Goal: Communication & Community: Participate in discussion

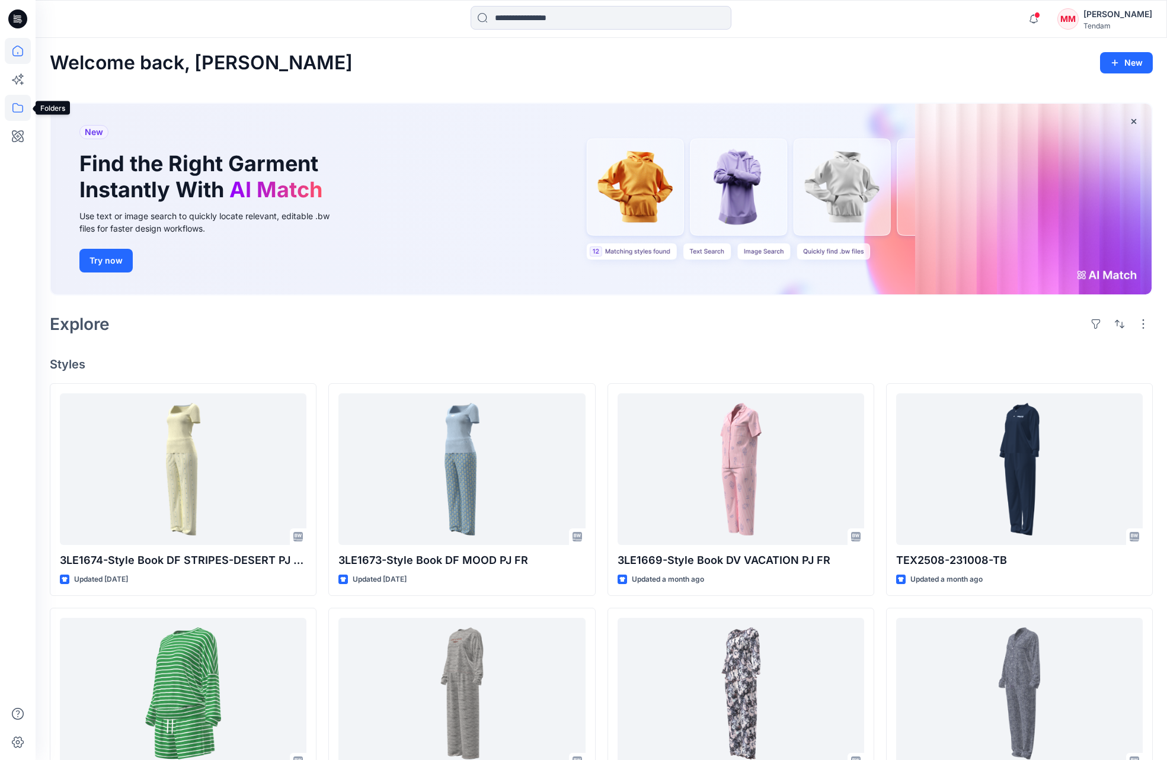
click at [18, 110] on icon at bounding box center [18, 108] width 26 height 26
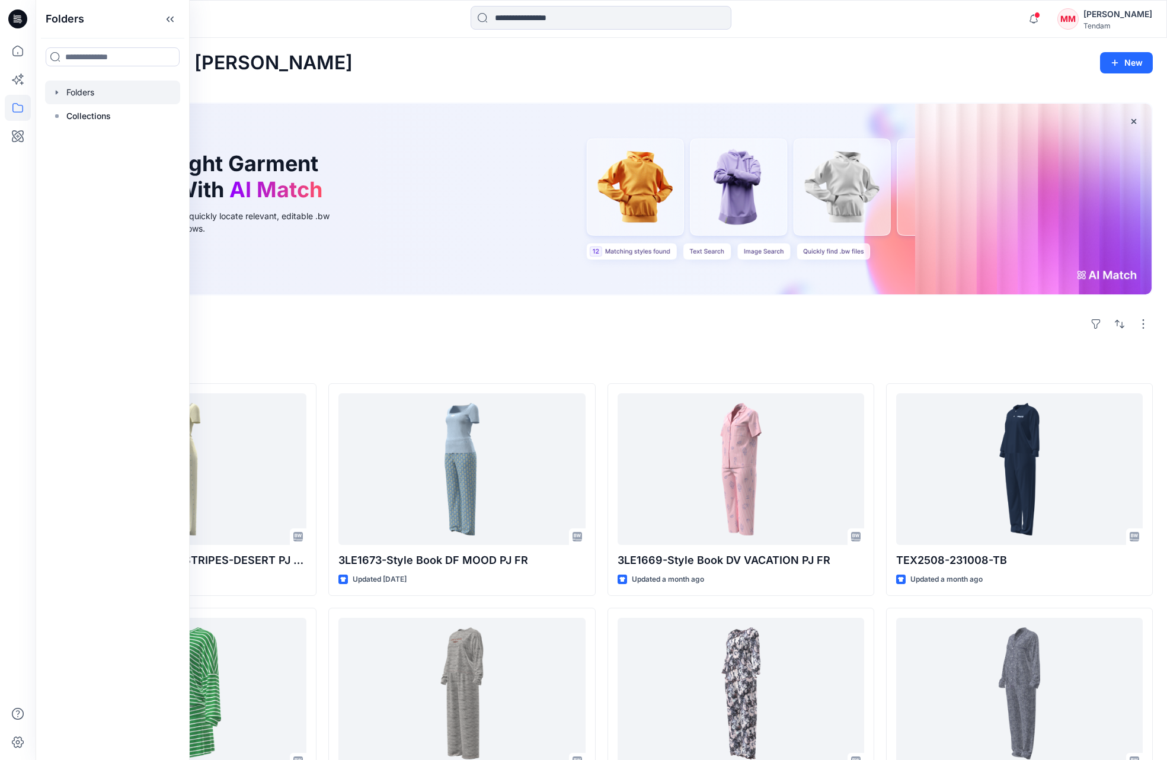
click at [77, 97] on div at bounding box center [112, 93] width 135 height 24
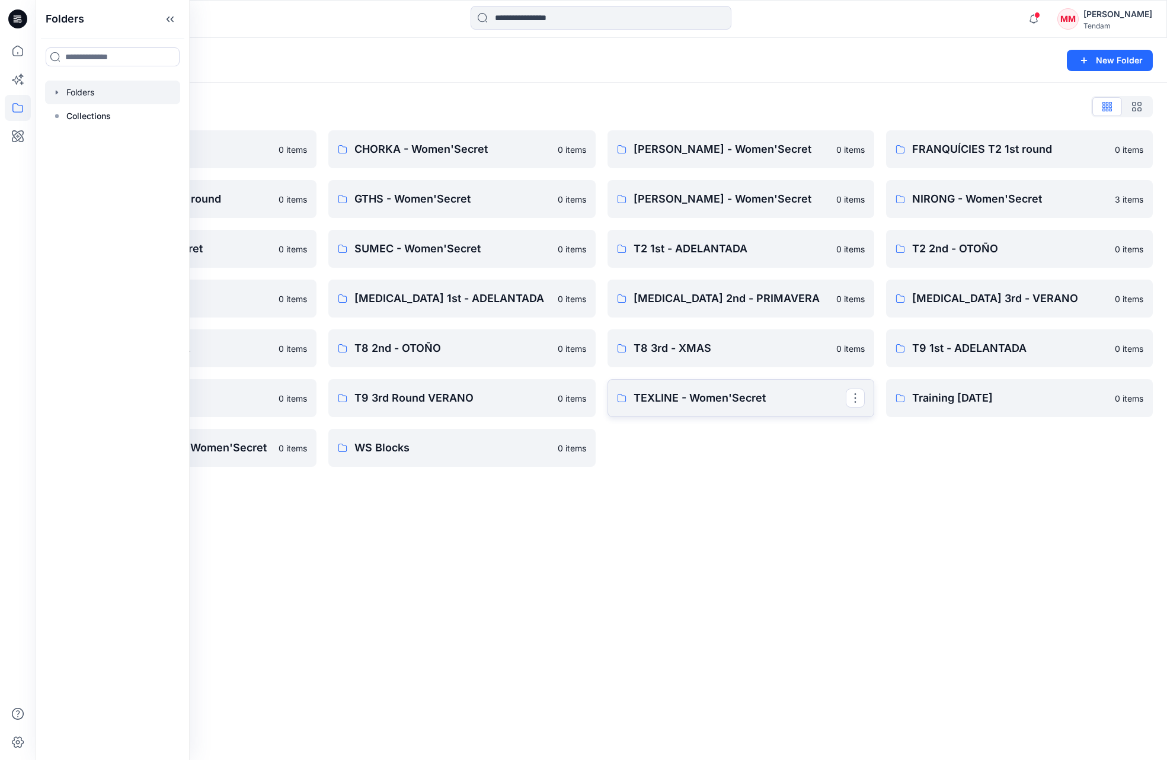
click at [742, 404] on p "TEXLINE - Women'Secret" at bounding box center [739, 398] width 212 height 17
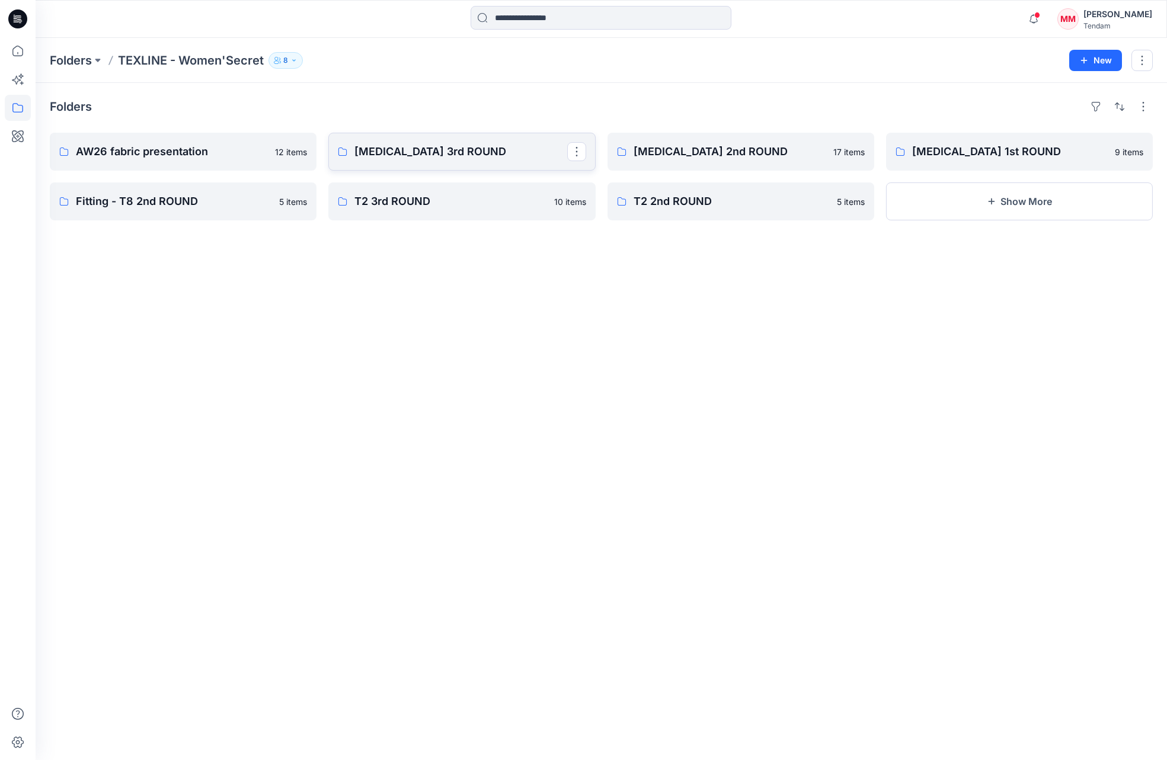
click at [456, 161] on link "[MEDICAL_DATA] 3rd ROUND" at bounding box center [461, 152] width 267 height 38
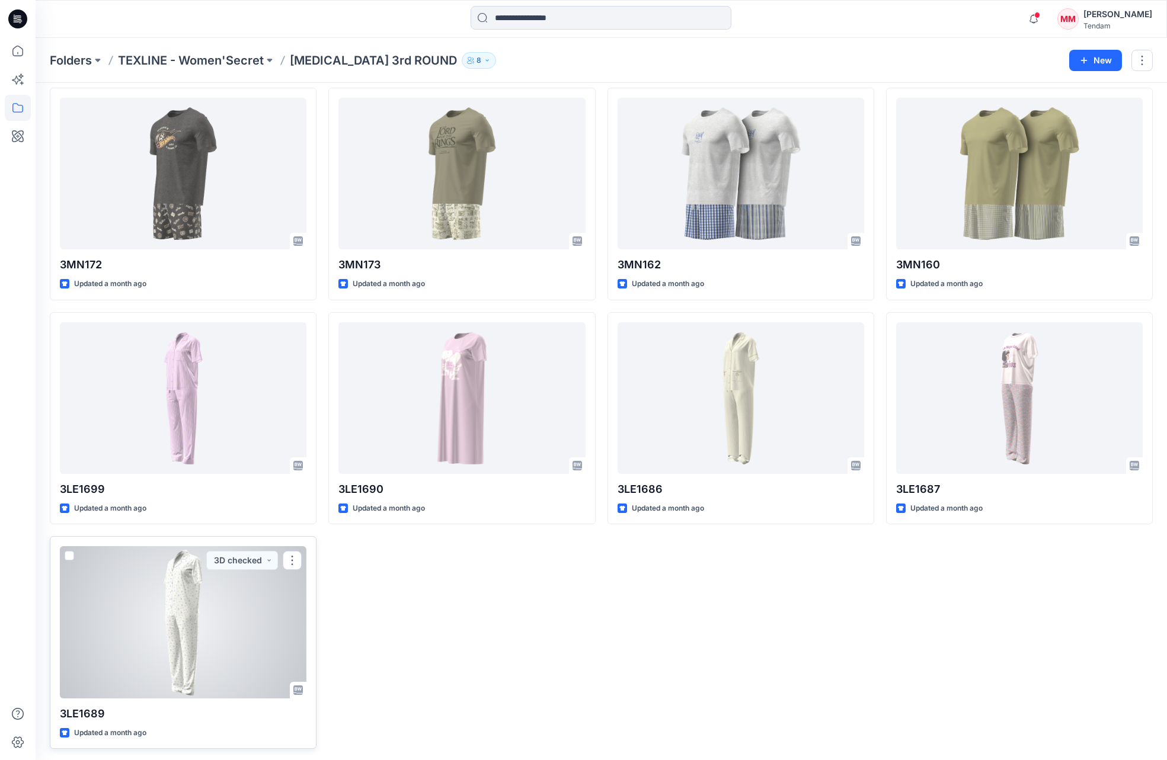
scroll to position [269, 0]
click at [228, 649] on div at bounding box center [183, 623] width 247 height 152
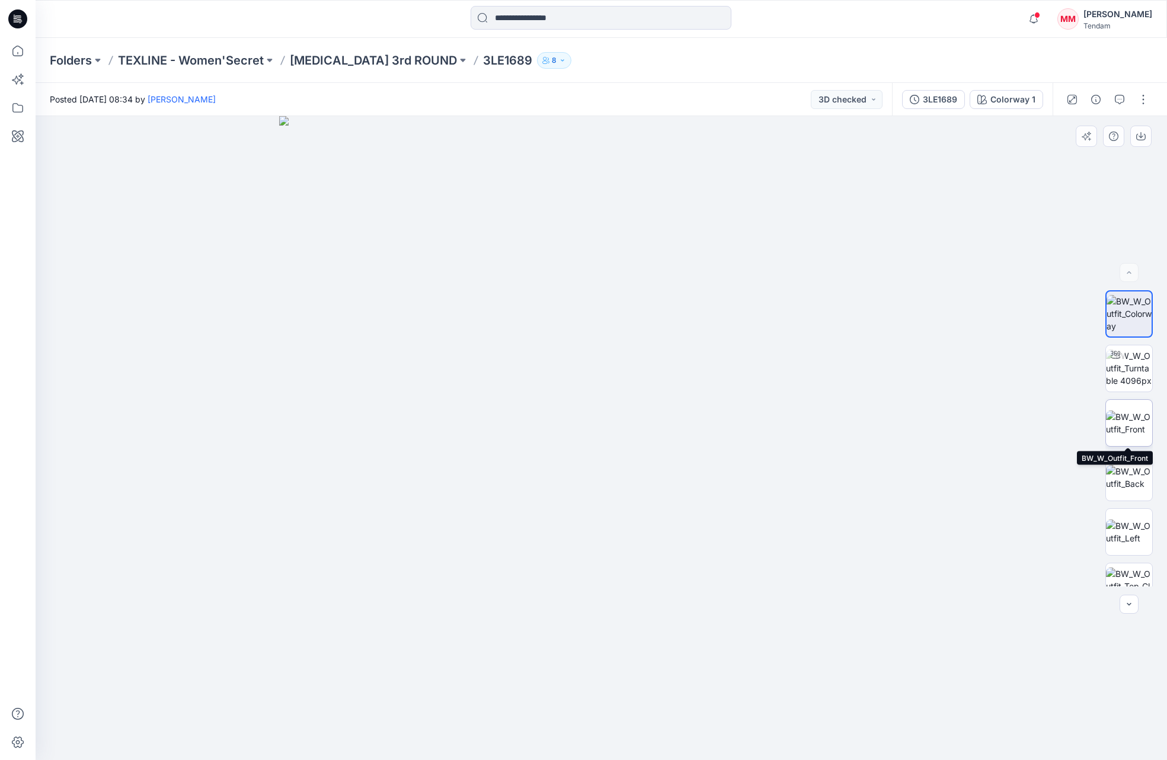
click at [1121, 421] on img at bounding box center [1129, 423] width 46 height 25
click at [632, 314] on img at bounding box center [601, 438] width 644 height 644
click at [927, 97] on div "3LE1689" at bounding box center [940, 99] width 34 height 13
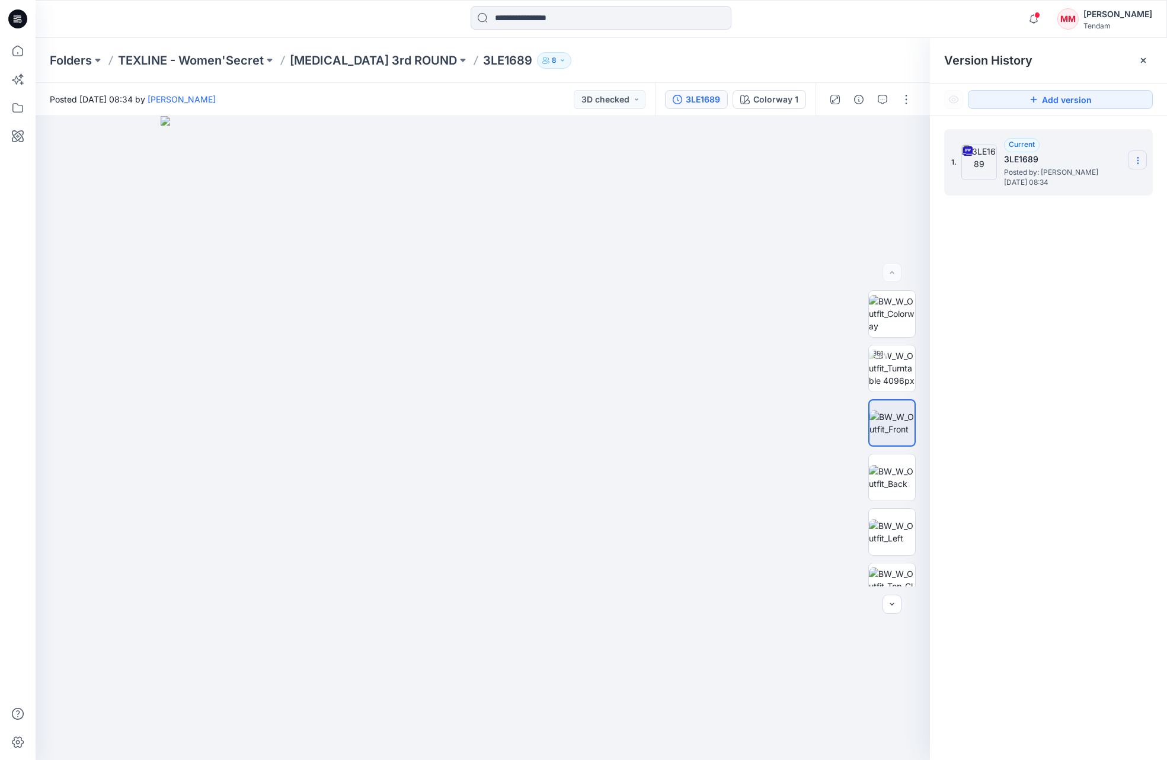
click at [1137, 161] on icon at bounding box center [1137, 161] width 1 height 1
click at [1049, 184] on span "Download Source BW File" at bounding box center [1078, 184] width 100 height 14
click at [914, 481] on img at bounding box center [892, 477] width 46 height 25
click at [886, 537] on img at bounding box center [892, 532] width 46 height 25
click at [889, 571] on img at bounding box center [892, 586] width 46 height 37
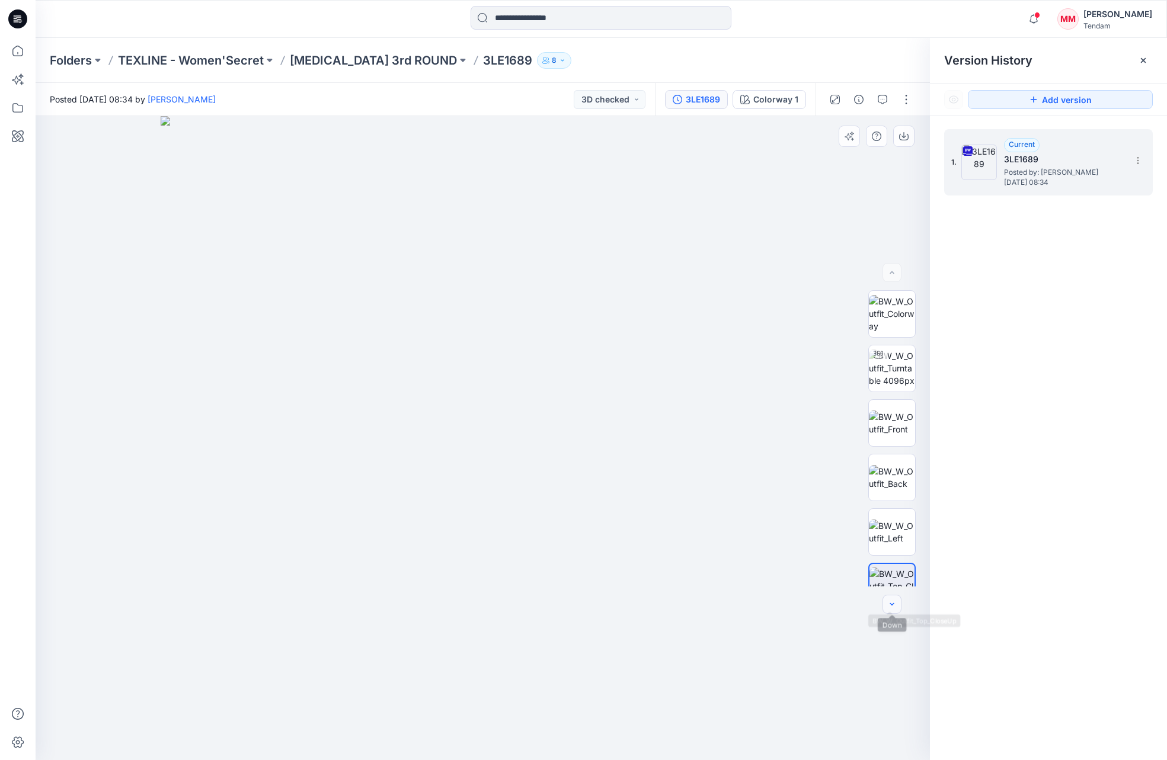
click at [890, 604] on icon "button" at bounding box center [891, 604] width 9 height 9
click at [889, 603] on icon "button" at bounding box center [891, 604] width 9 height 9
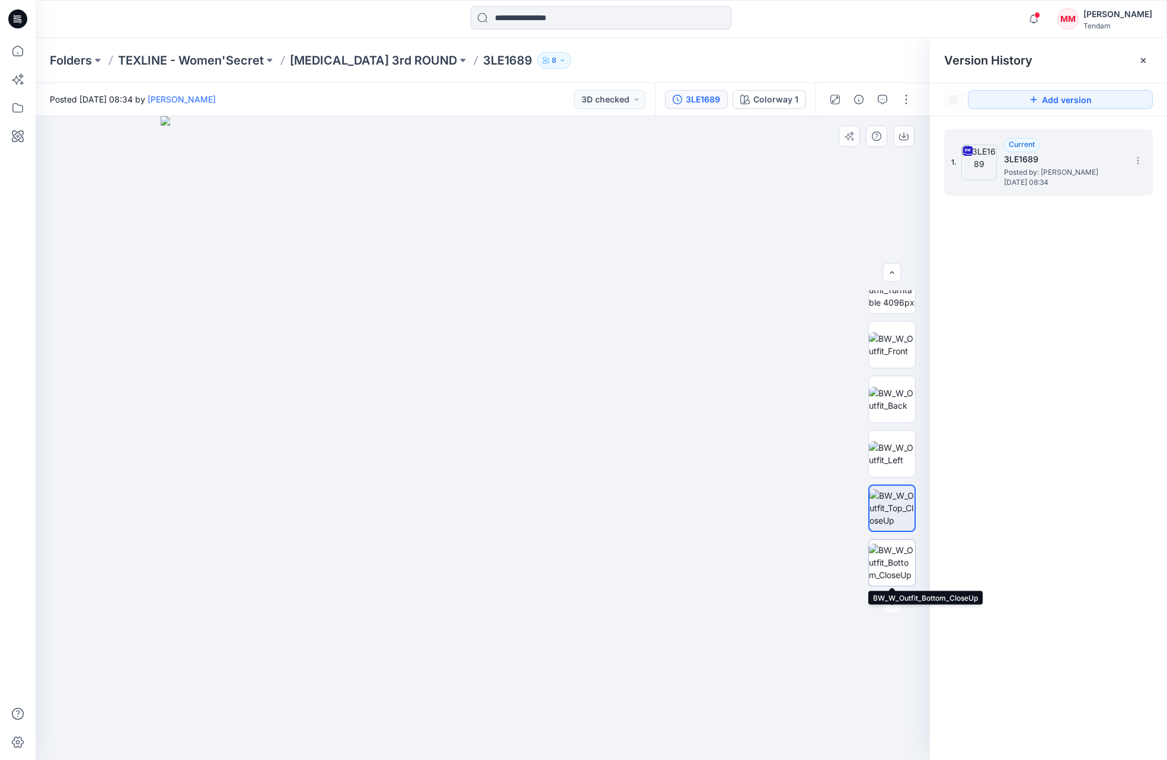
click at [889, 565] on img at bounding box center [892, 562] width 46 height 37
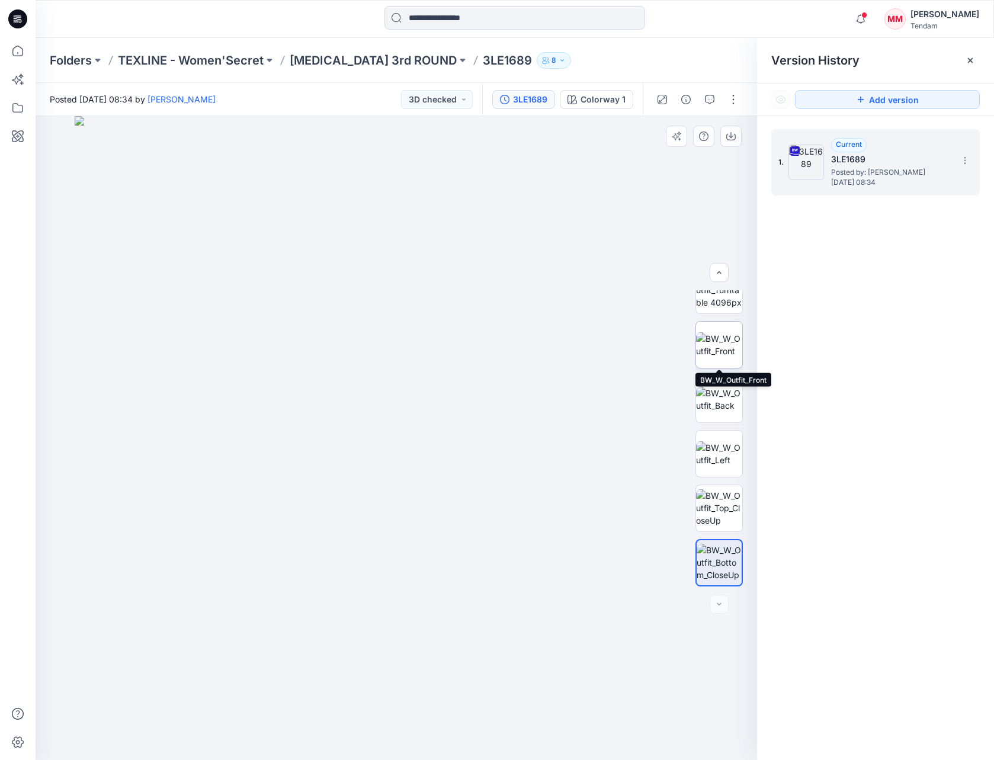
click at [715, 353] on img at bounding box center [719, 344] width 46 height 25
click at [713, 98] on icon "button" at bounding box center [709, 99] width 9 height 9
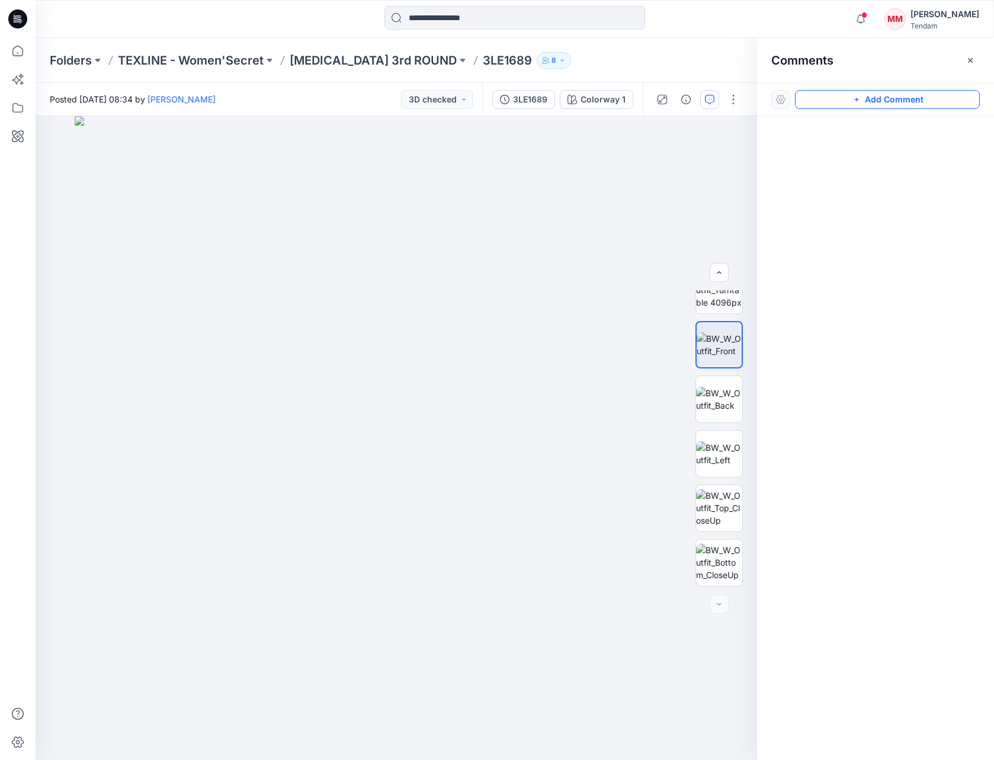
click at [858, 102] on icon "button" at bounding box center [856, 99] width 9 height 9
click at [437, 678] on div "1" at bounding box center [397, 438] width 722 height 644
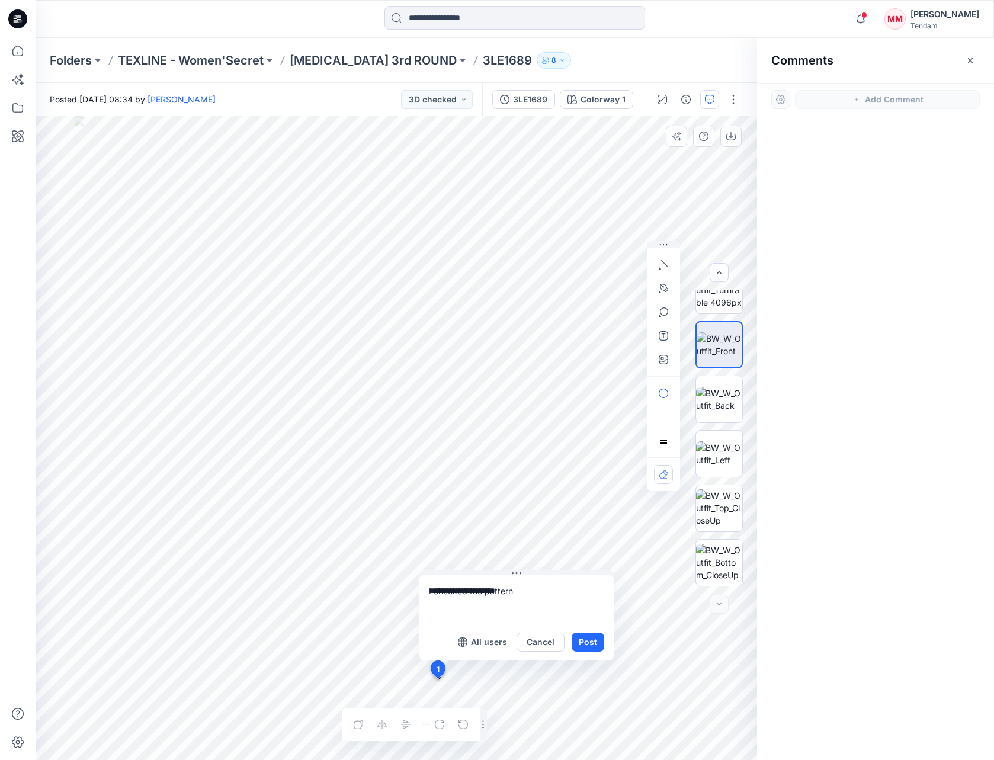
drag, startPoint x: 481, startPoint y: 590, endPoint x: 470, endPoint y: 591, distance: 11.3
click at [470, 591] on textarea "**********" at bounding box center [517, 598] width 194 height 47
click at [534, 592] on textarea "**********" at bounding box center [517, 598] width 194 height 47
click at [572, 590] on textarea "**********" at bounding box center [517, 598] width 194 height 47
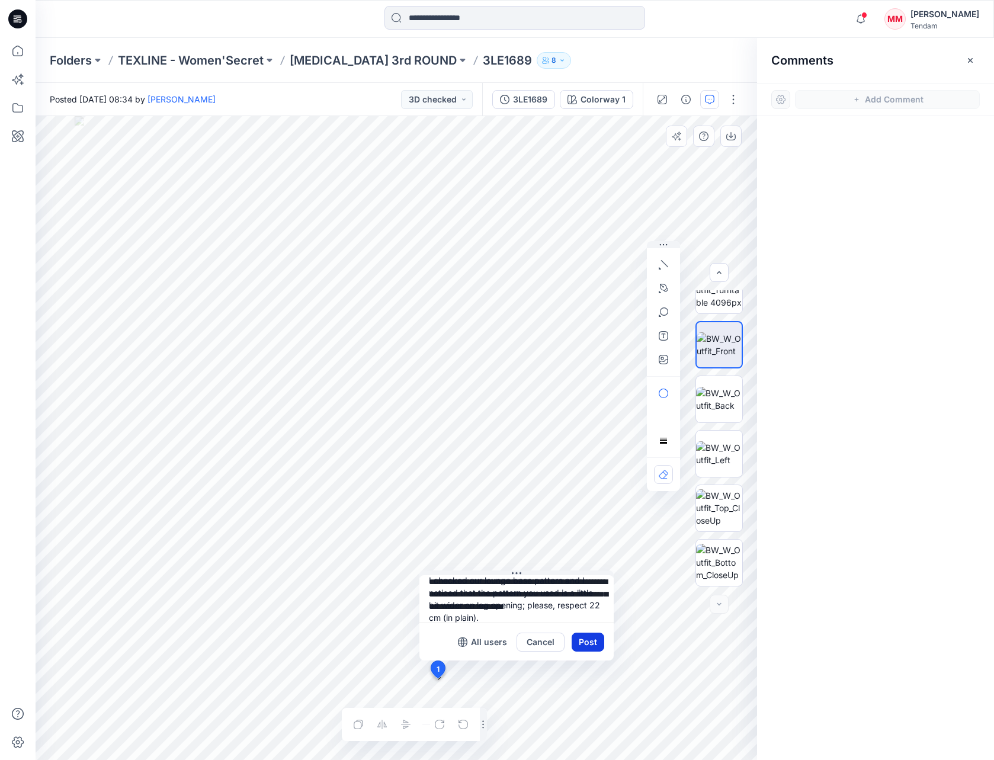
type textarea "**********"
click at [590, 644] on button "Post" at bounding box center [588, 642] width 33 height 19
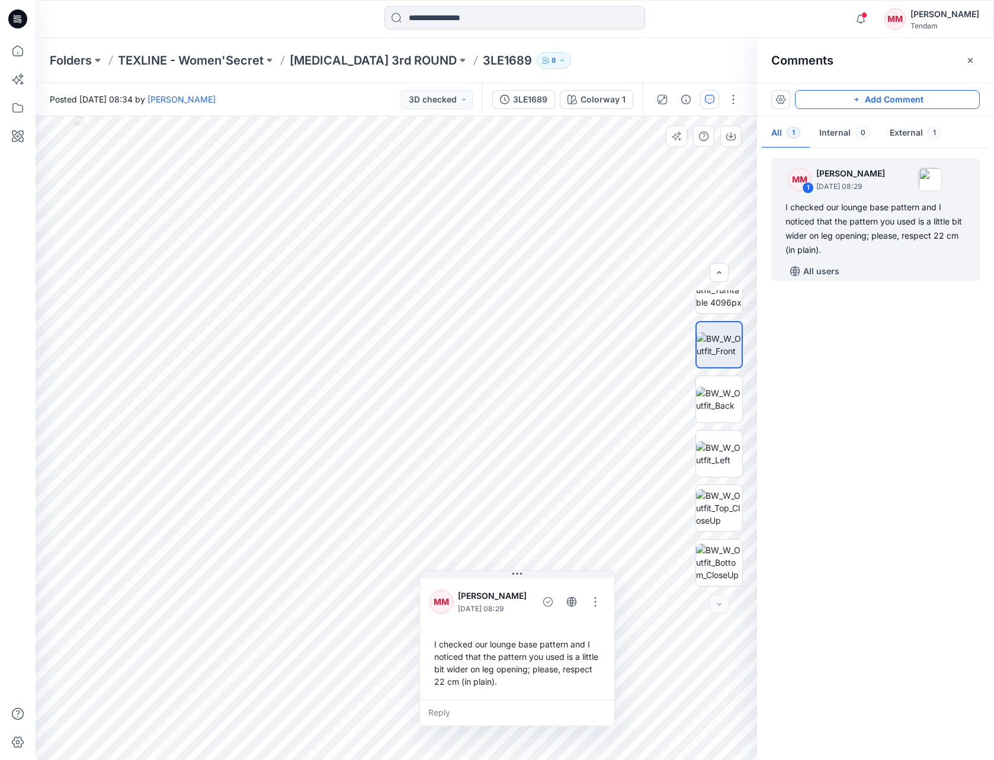
click at [830, 103] on button "Add Comment" at bounding box center [887, 99] width 185 height 19
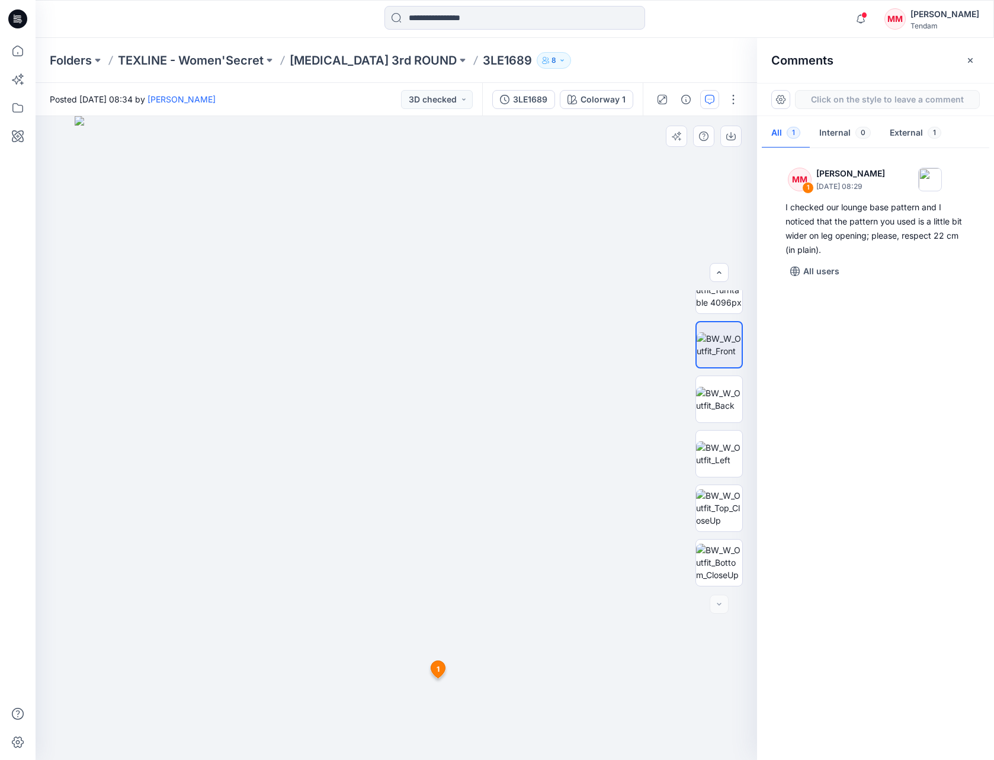
click at [453, 287] on div "2 1 MM [PERSON_NAME] [DATE] 08:29 I checked our lounge base pattern and I notic…" at bounding box center [397, 438] width 722 height 644
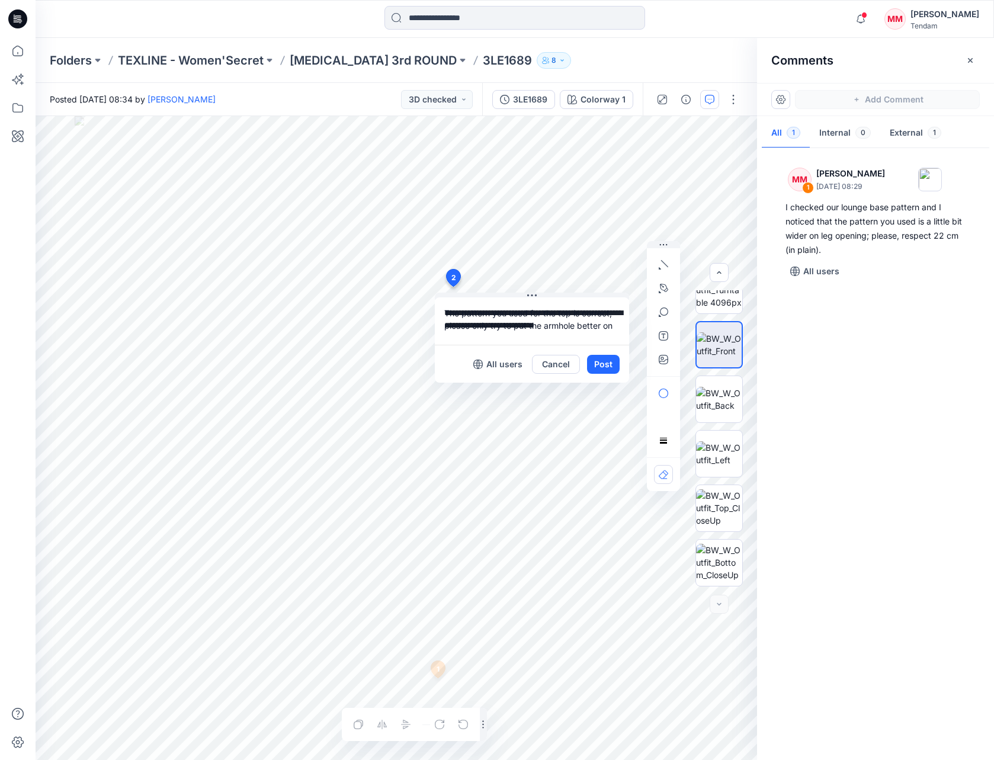
drag, startPoint x: 575, startPoint y: 328, endPoint x: 528, endPoint y: 328, distance: 46.8
click at [528, 328] on textarea "**********" at bounding box center [532, 320] width 194 height 47
click at [574, 327] on textarea "**********" at bounding box center [532, 320] width 194 height 47
click at [603, 328] on textarea "**********" at bounding box center [532, 320] width 194 height 47
click at [491, 338] on textarea "**********" at bounding box center [532, 320] width 194 height 47
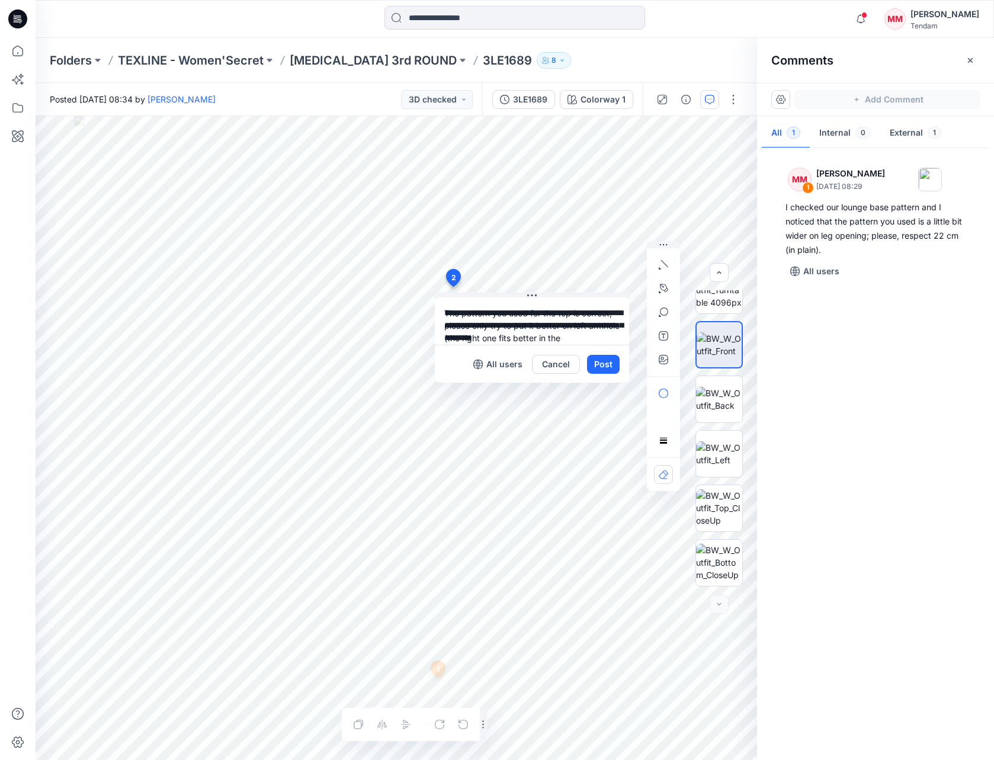
scroll to position [11, 0]
type textarea "**********"
click at [609, 363] on button "Post" at bounding box center [603, 364] width 33 height 19
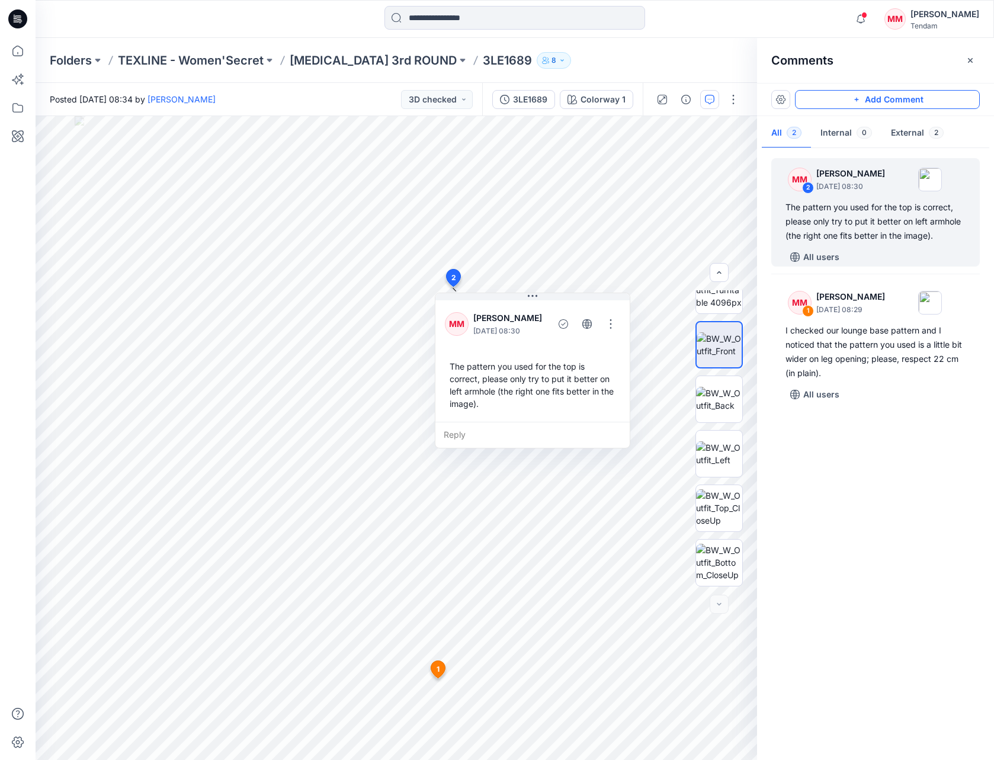
click at [893, 98] on button "Add Comment" at bounding box center [887, 99] width 185 height 19
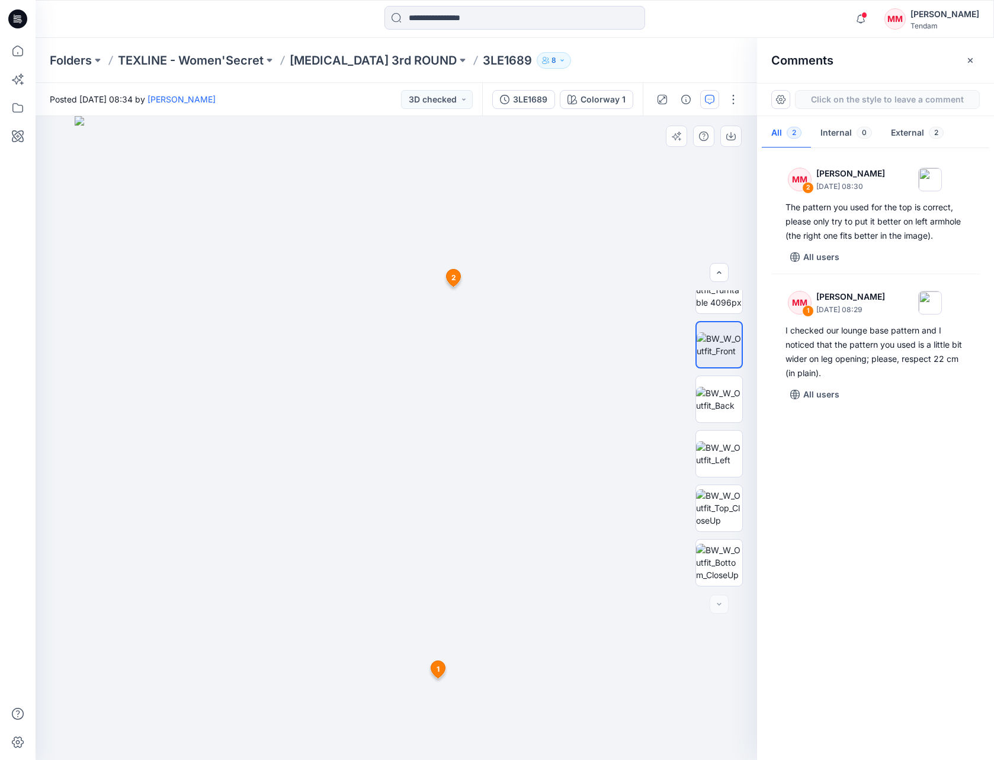
click at [364, 425] on div "3 1 MM [PERSON_NAME] [DATE] 08:29 I checked our lounge base pattern and I notic…" at bounding box center [397, 438] width 722 height 644
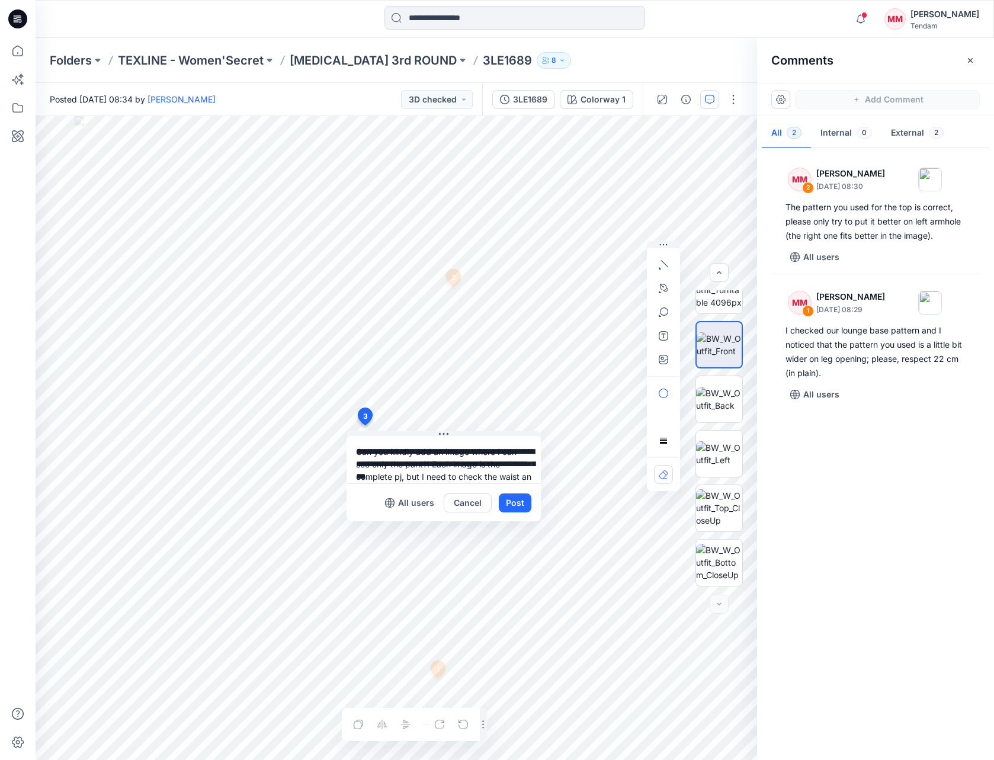
scroll to position [11, 0]
type textarea "**********"
click at [525, 501] on button "Post" at bounding box center [515, 503] width 33 height 19
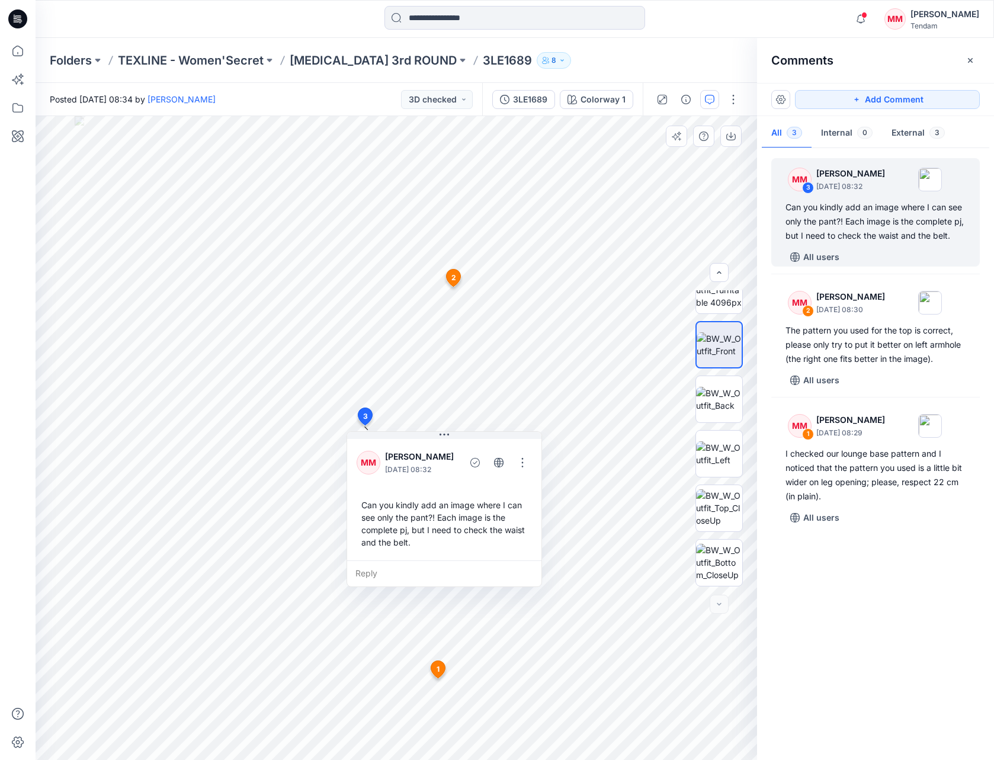
scroll to position [0, 0]
click at [707, 445] on img at bounding box center [719, 453] width 46 height 25
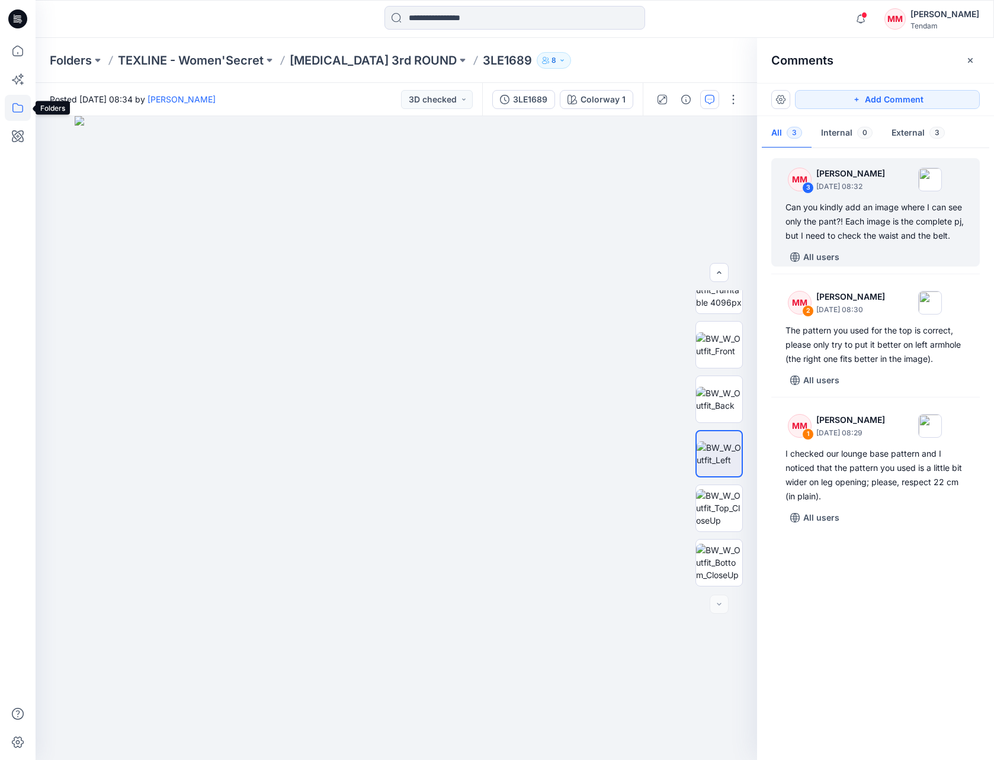
click at [19, 109] on icon at bounding box center [18, 108] width 26 height 26
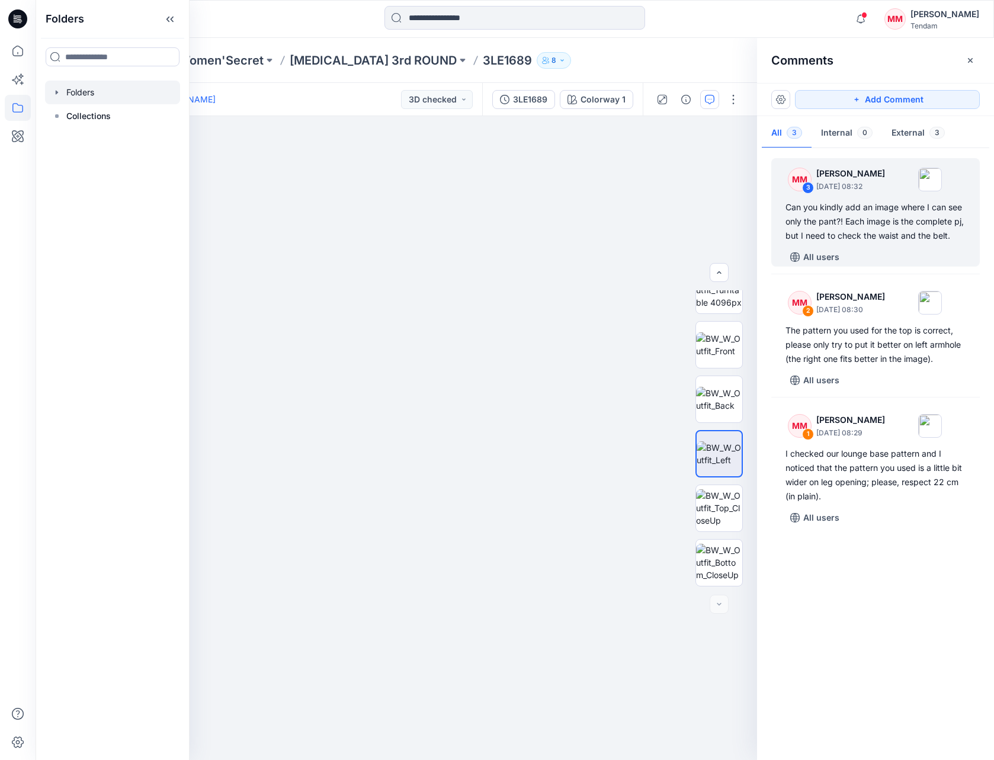
click at [96, 92] on div at bounding box center [112, 93] width 135 height 24
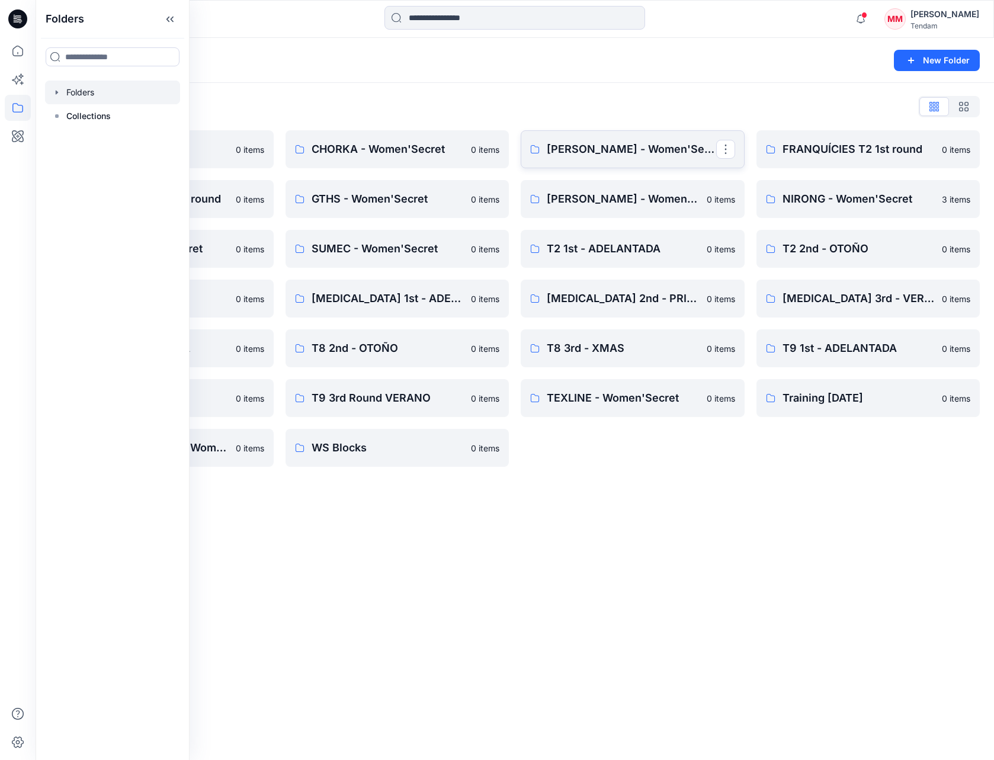
click at [635, 151] on p "[PERSON_NAME] - Women'Secret" at bounding box center [631, 149] width 169 height 17
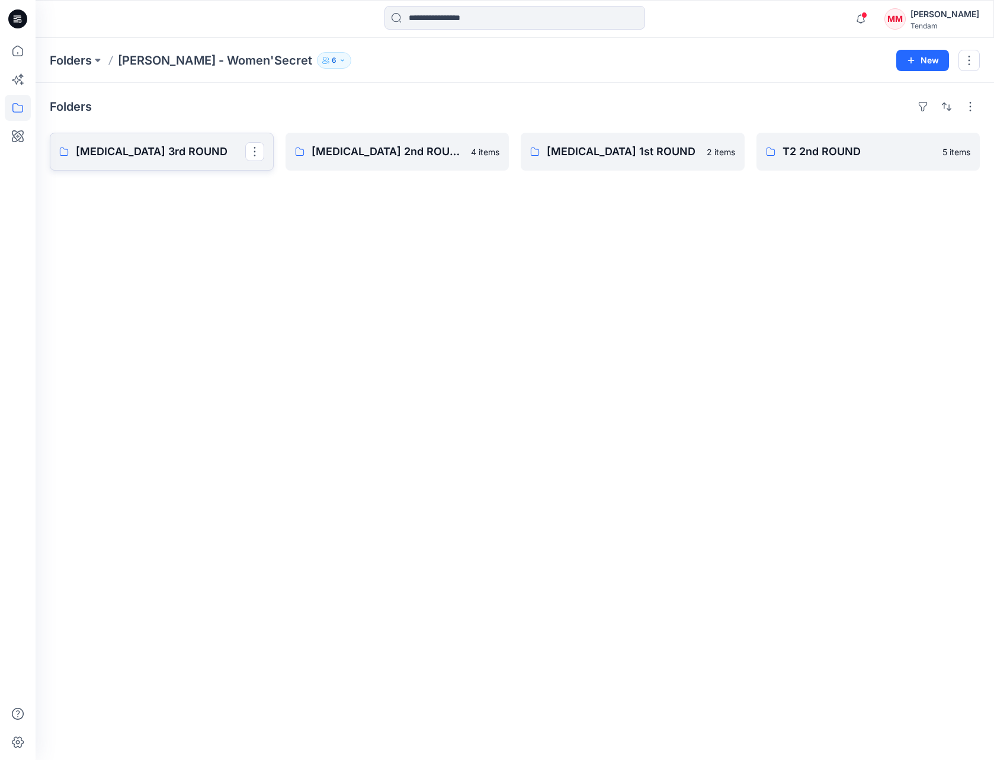
click at [124, 154] on p "[MEDICAL_DATA] 3rd ROUND" at bounding box center [160, 151] width 169 height 17
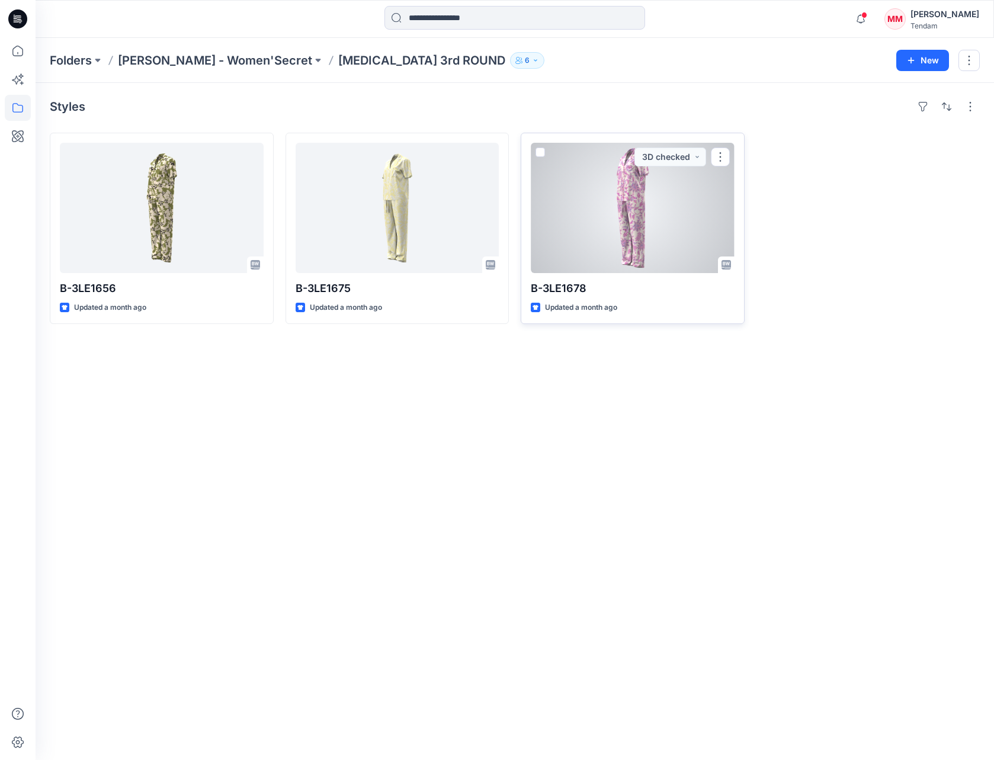
click at [641, 209] on div at bounding box center [633, 208] width 204 height 130
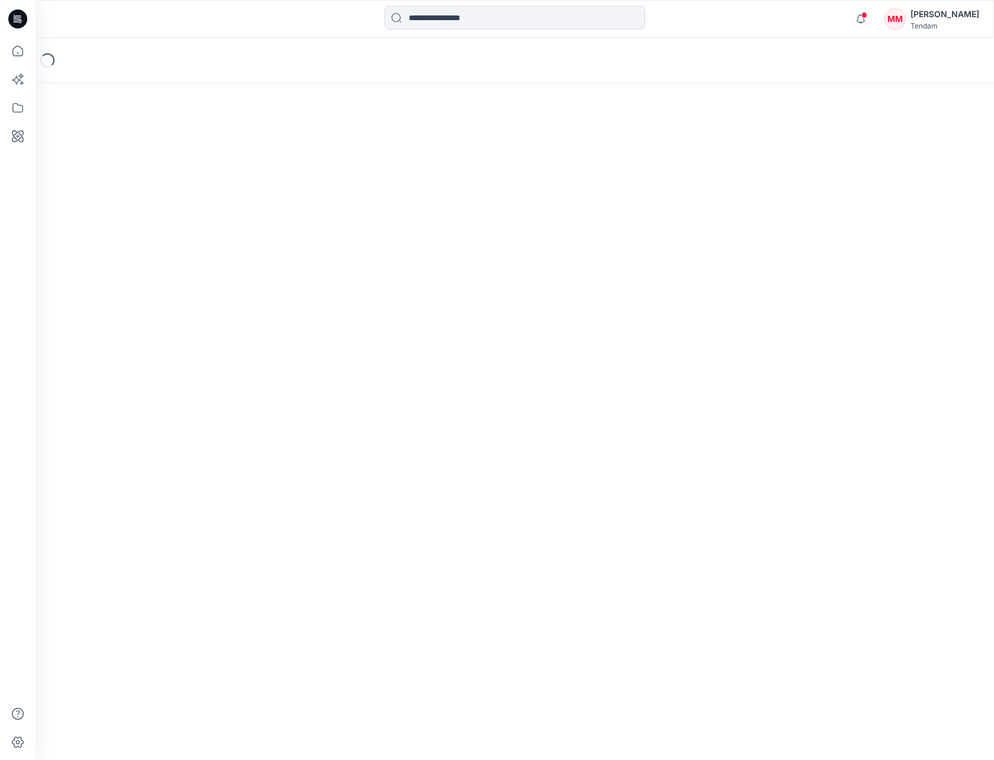
click at [641, 209] on div "Loading..." at bounding box center [515, 399] width 959 height 722
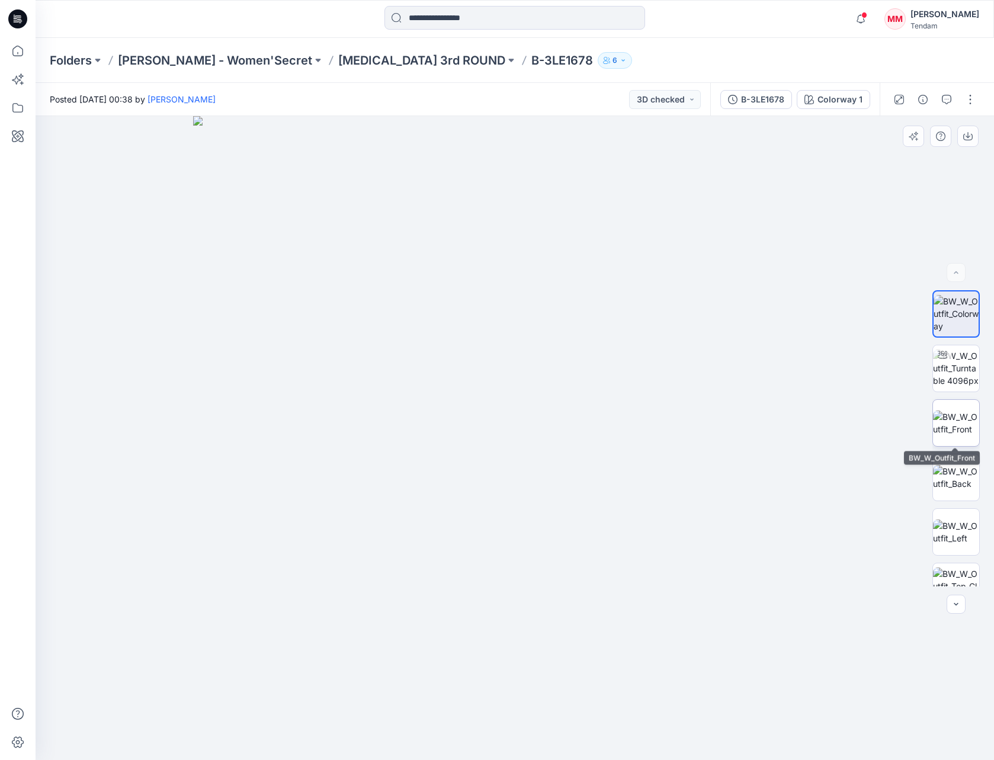
click at [947, 422] on img at bounding box center [956, 423] width 46 height 25
click at [942, 102] on button "button" at bounding box center [946, 99] width 19 height 19
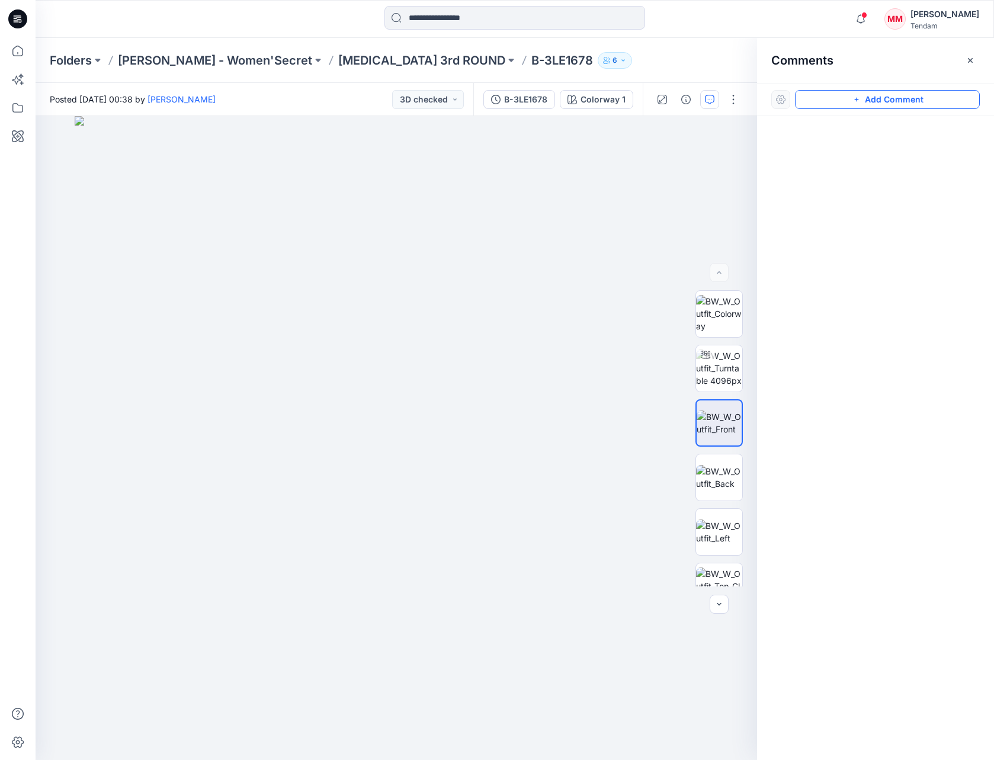
click at [904, 101] on button "Add Comment" at bounding box center [887, 99] width 185 height 19
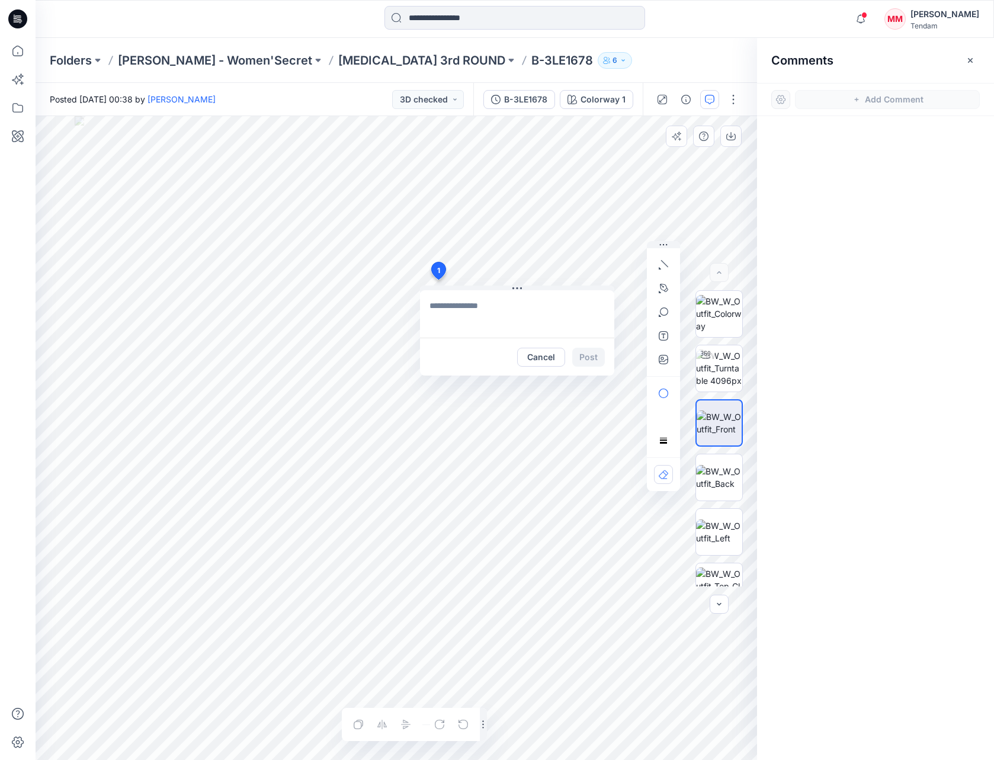
click at [438, 280] on div "1 Cancel Post Layer 1" at bounding box center [397, 438] width 722 height 644
type textarea "**********"
click at [594, 358] on button "Post" at bounding box center [588, 357] width 33 height 19
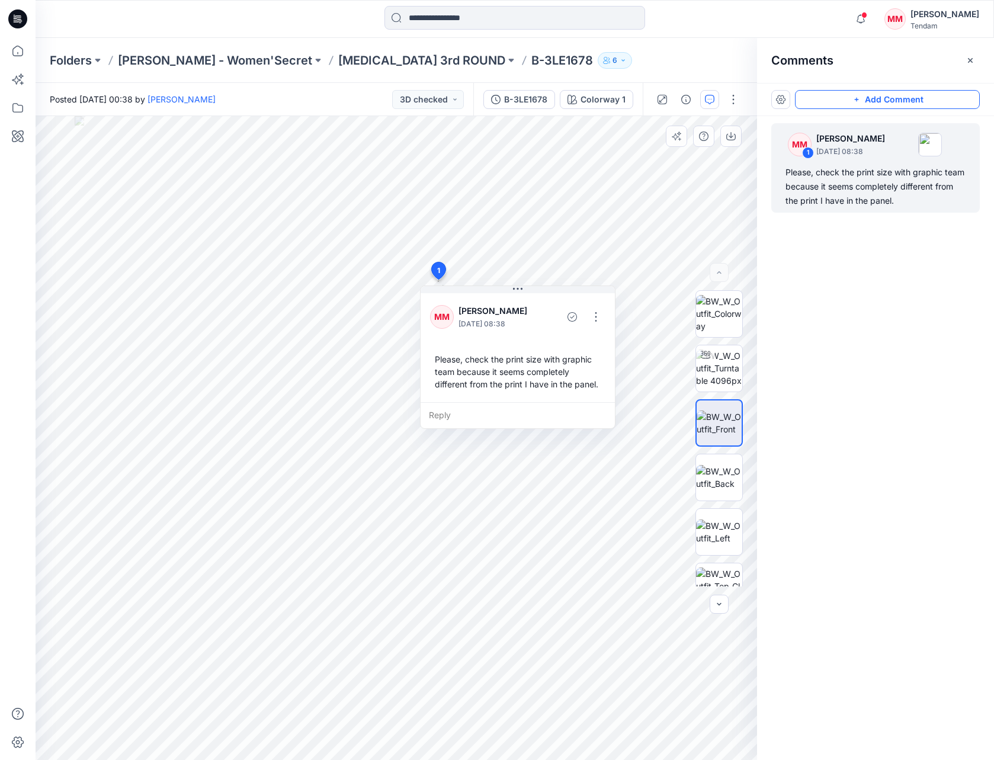
click at [831, 96] on button "Add Comment" at bounding box center [887, 99] width 185 height 19
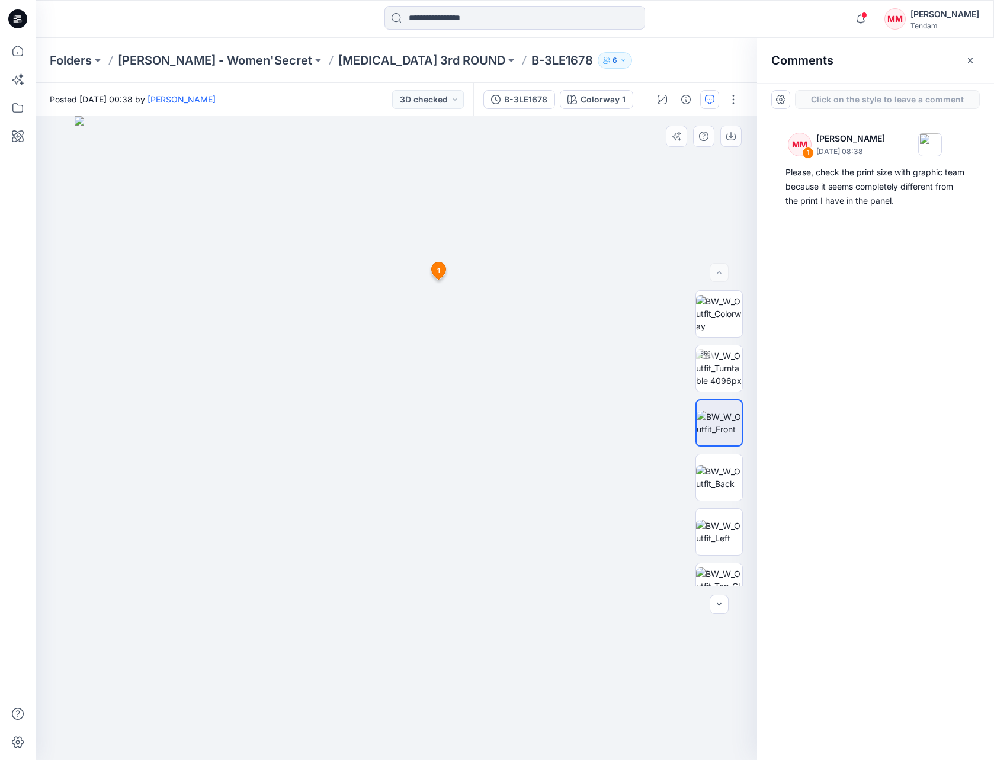
click at [372, 247] on div "2 1 MM [PERSON_NAME] [DATE] 08:38 Please, check the print size with graphic tea…" at bounding box center [397, 438] width 722 height 644
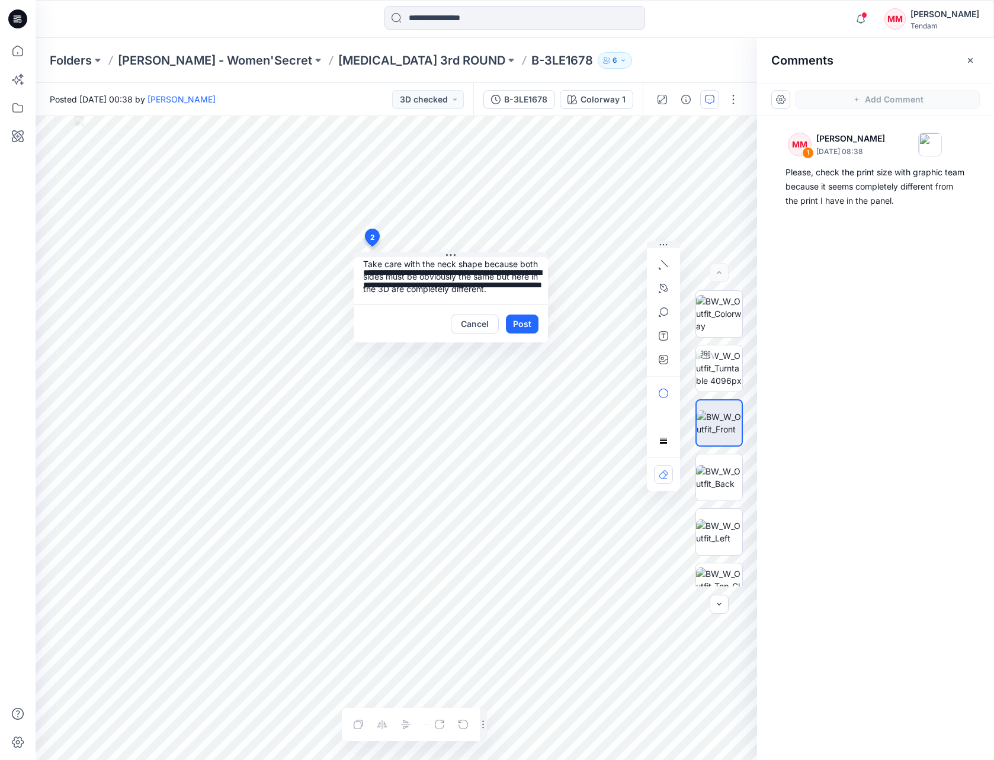
scroll to position [23, 0]
type textarea "**********"
click at [527, 325] on button "Post" at bounding box center [522, 324] width 33 height 19
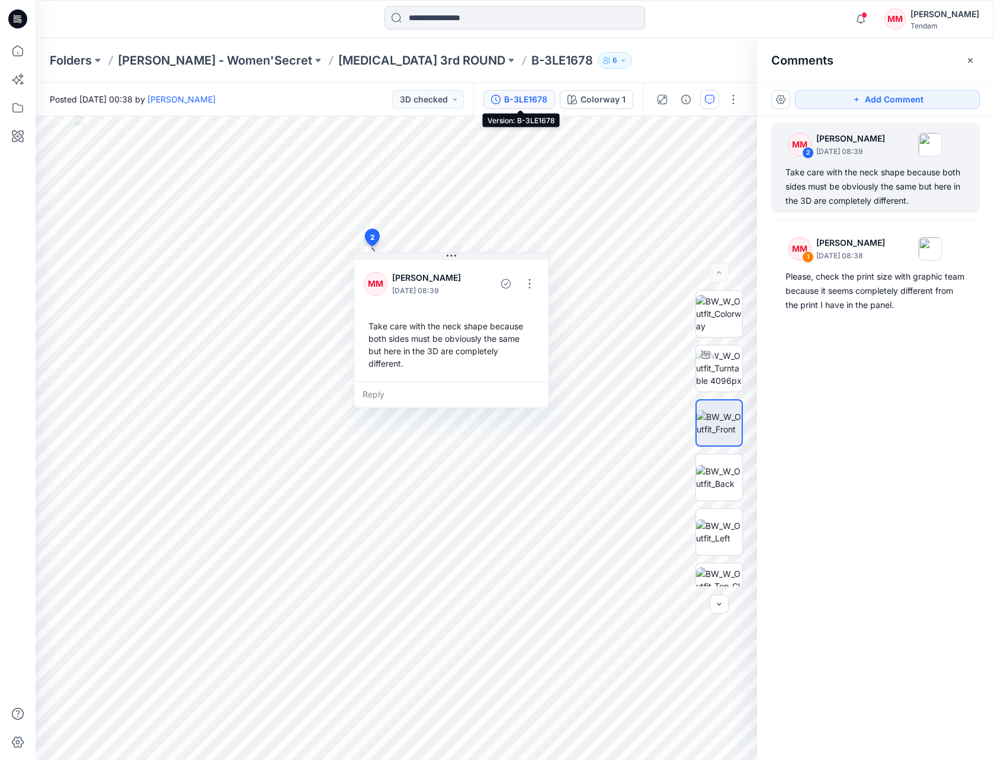
click at [539, 99] on div "B-3LE1678" at bounding box center [525, 99] width 43 height 13
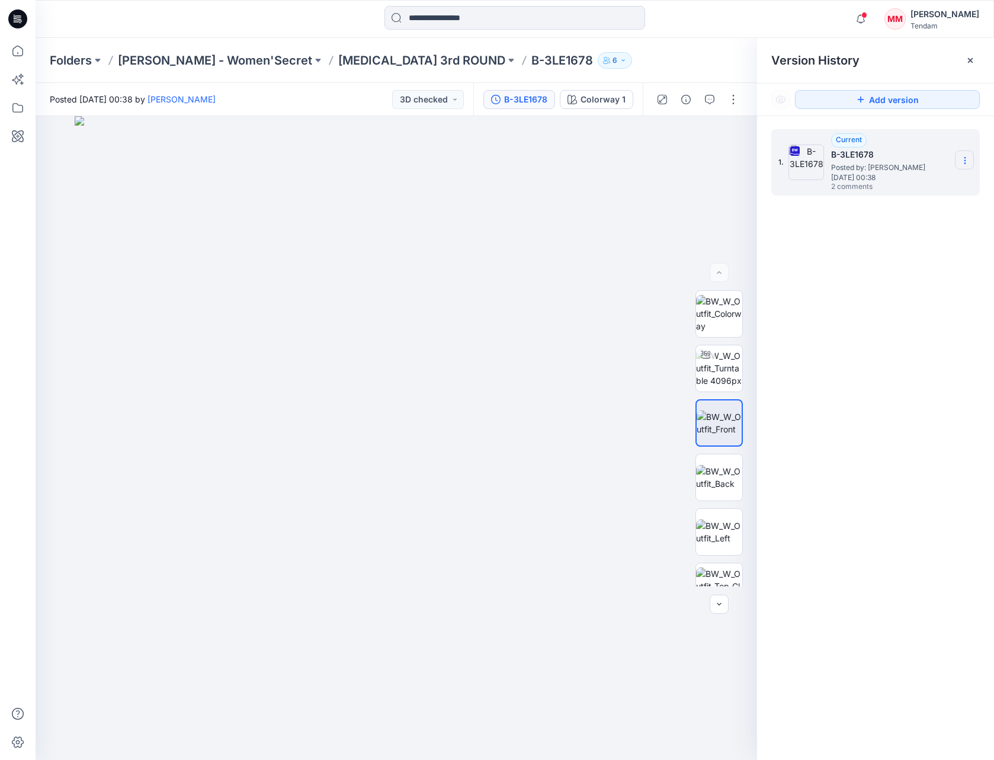
click at [967, 161] on icon at bounding box center [965, 160] width 9 height 9
click at [918, 183] on span "Download Source BW File" at bounding box center [906, 184] width 100 height 14
click at [861, 277] on div "1. Current B-3LE1678 Posted by: [PERSON_NAME] [DATE] 00:38 2 comments" at bounding box center [875, 446] width 237 height 661
click at [877, 100] on button "Add version" at bounding box center [887, 99] width 185 height 19
click at [711, 100] on icon "button" at bounding box center [709, 99] width 9 height 9
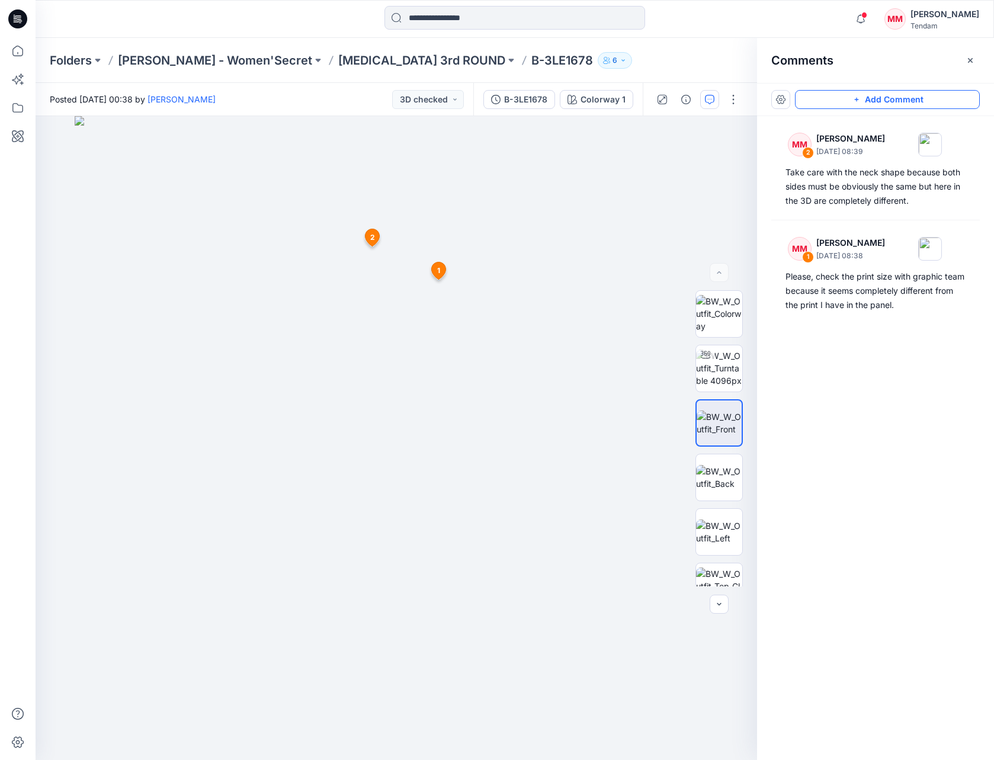
click at [850, 100] on button "Add Comment" at bounding box center [887, 99] width 185 height 19
click at [409, 366] on div "3 1 MM [PERSON_NAME] [DATE] 08:38 Please, check the print size with graphic tea…" at bounding box center [397, 438] width 722 height 644
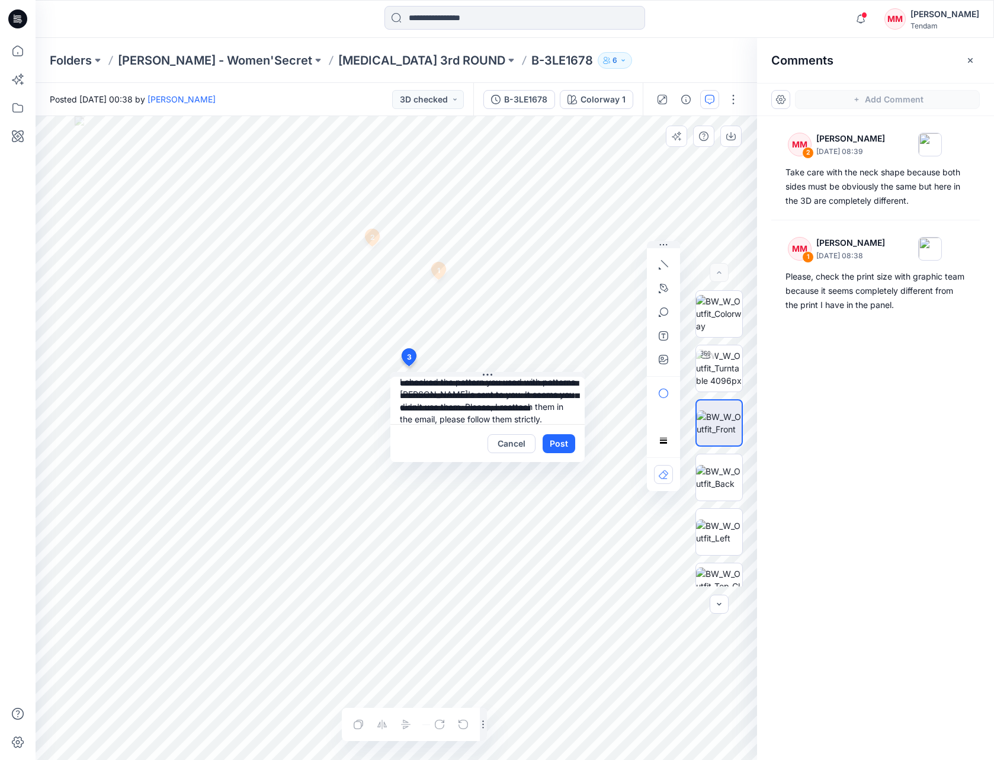
scroll to position [23, 0]
type textarea "**********"
click at [561, 444] on button "Post" at bounding box center [559, 443] width 33 height 19
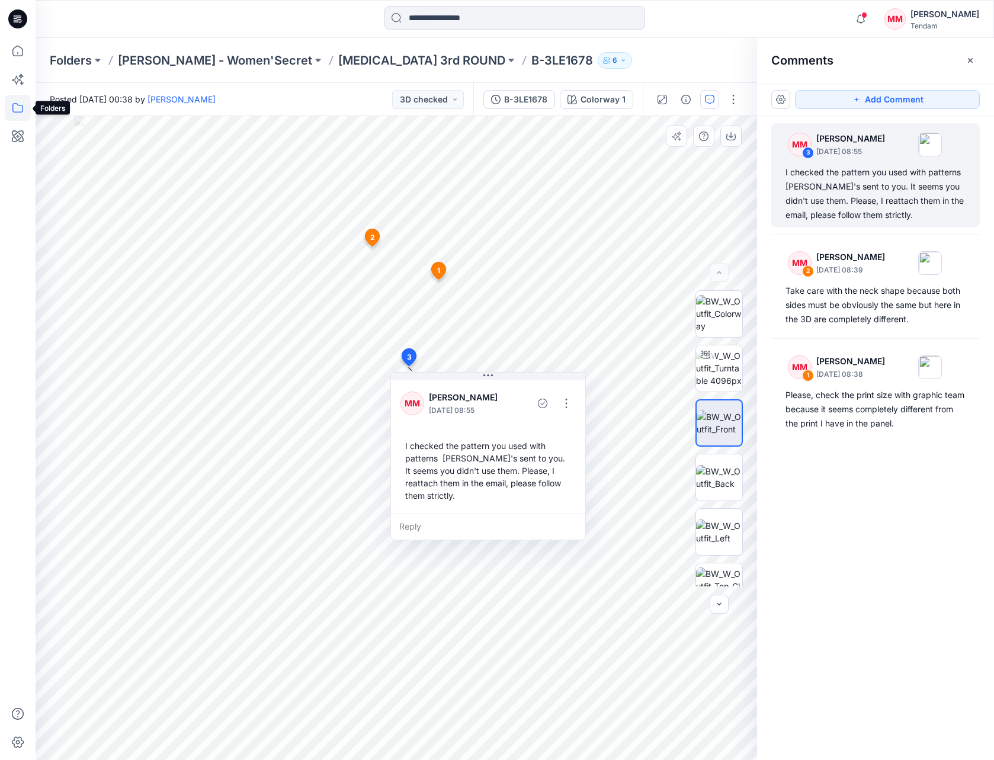
scroll to position [0, 0]
click at [20, 111] on icon at bounding box center [18, 108] width 26 height 26
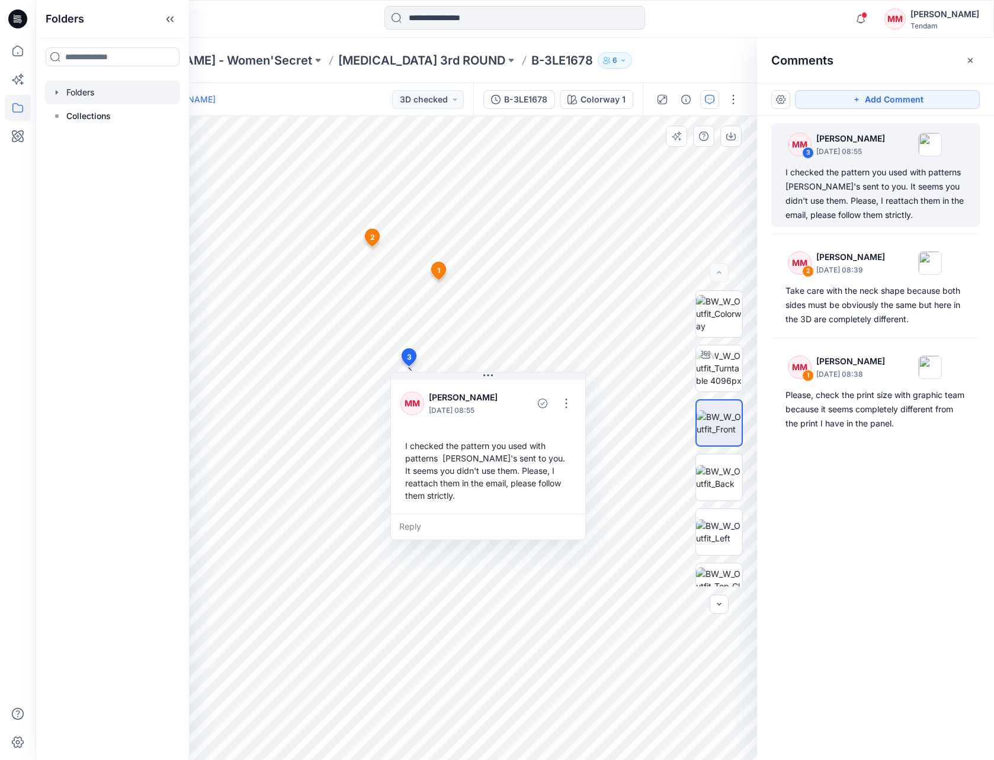
click at [88, 94] on div at bounding box center [112, 93] width 135 height 24
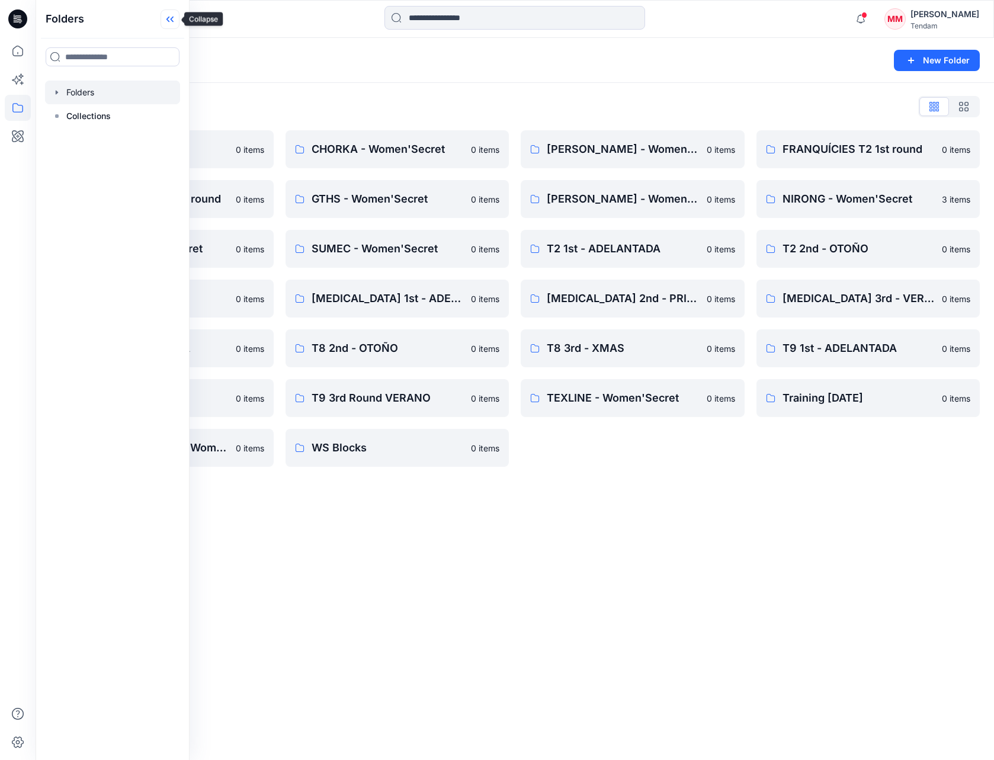
click at [174, 18] on icon at bounding box center [170, 19] width 19 height 20
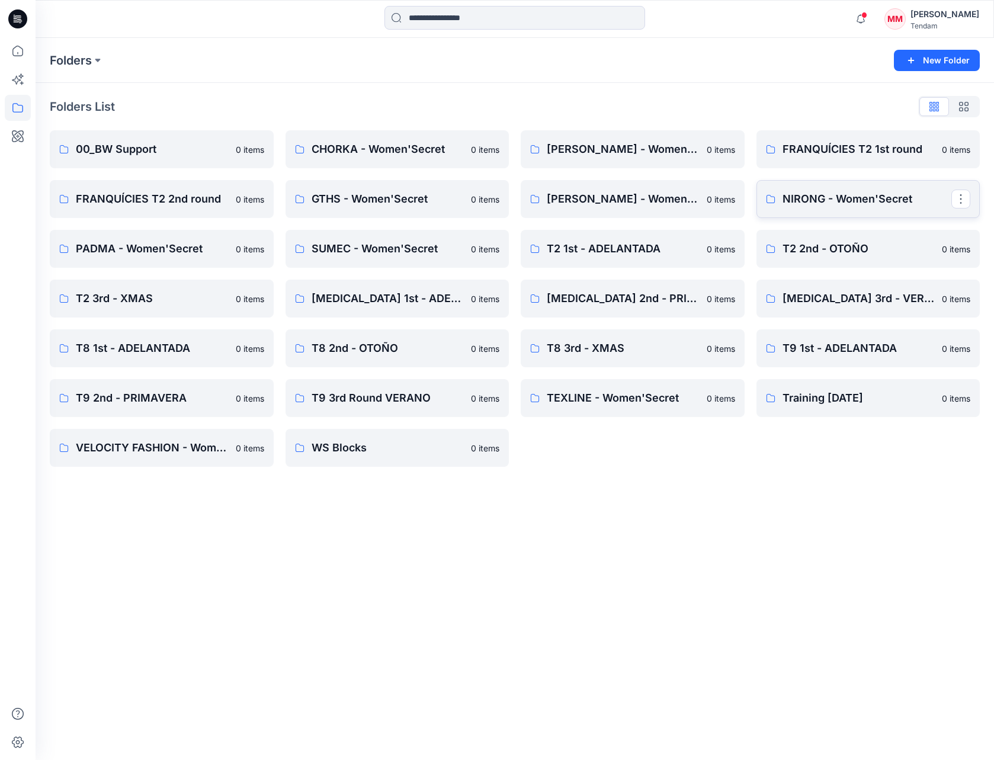
click at [820, 211] on link "NIRONG - Women'Secret" at bounding box center [869, 199] width 224 height 38
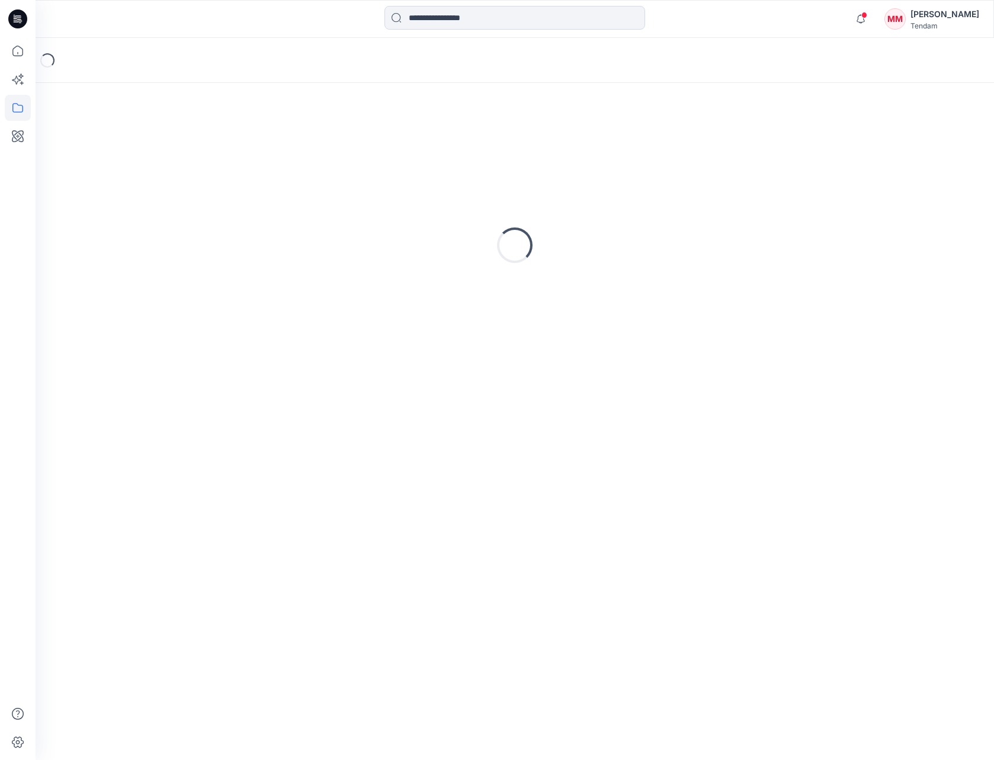
click at [820, 211] on div "Loading..." at bounding box center [515, 245] width 930 height 296
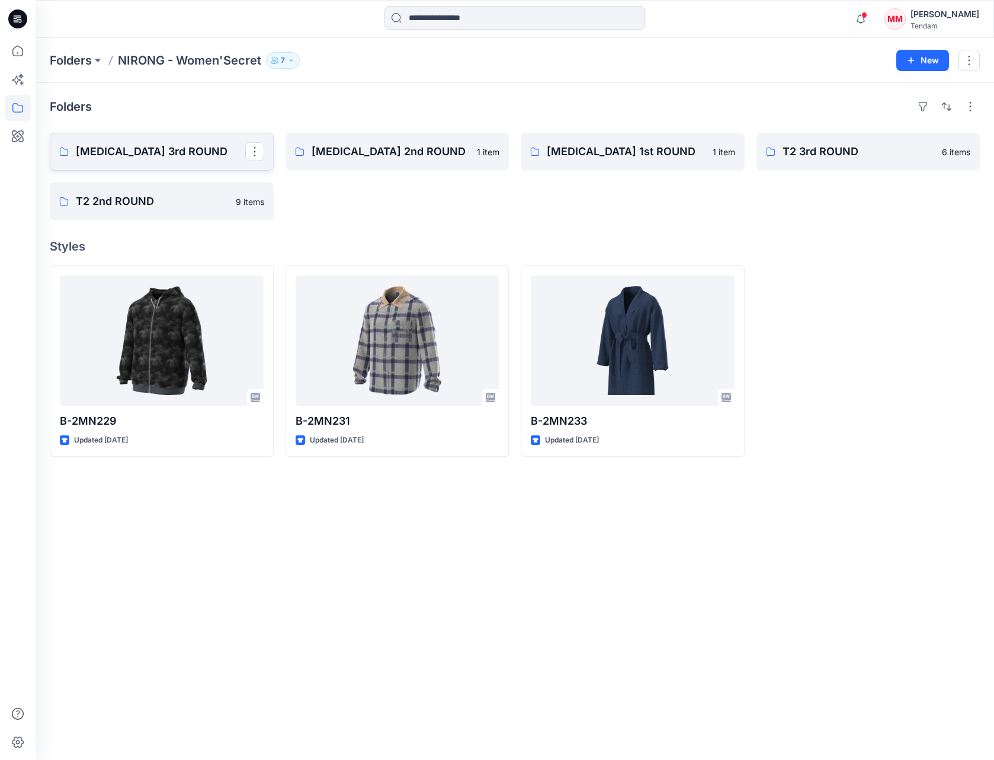
click at [82, 151] on p "[MEDICAL_DATA] 3rd ROUND" at bounding box center [160, 151] width 169 height 17
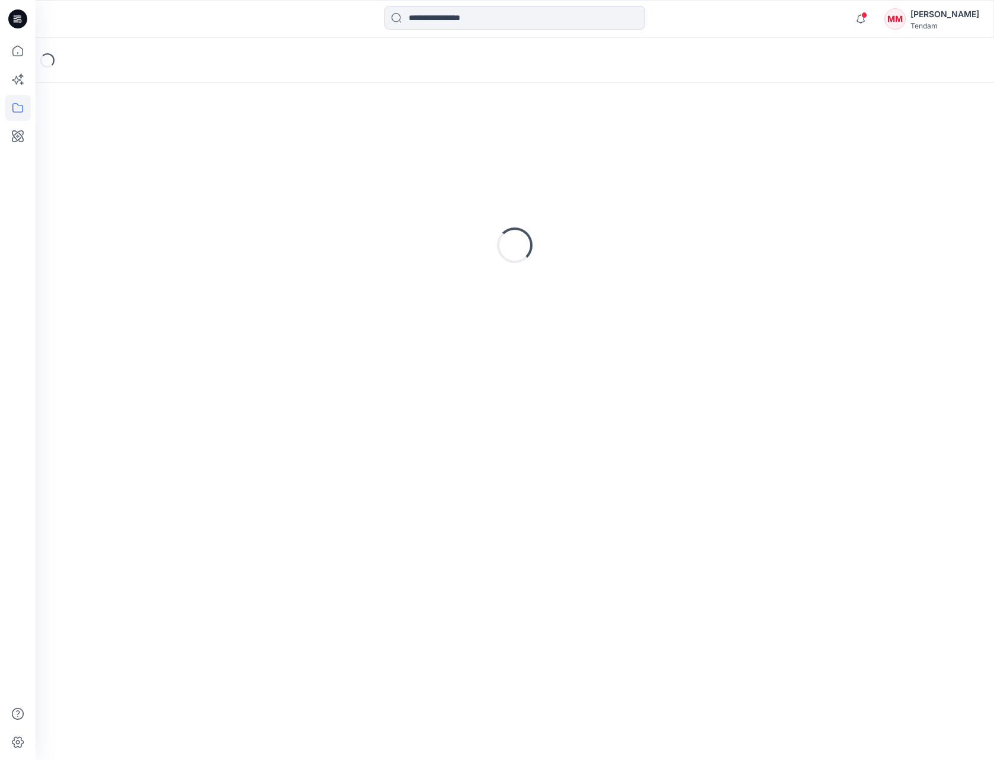
click at [82, 151] on div "Loading..." at bounding box center [515, 245] width 930 height 296
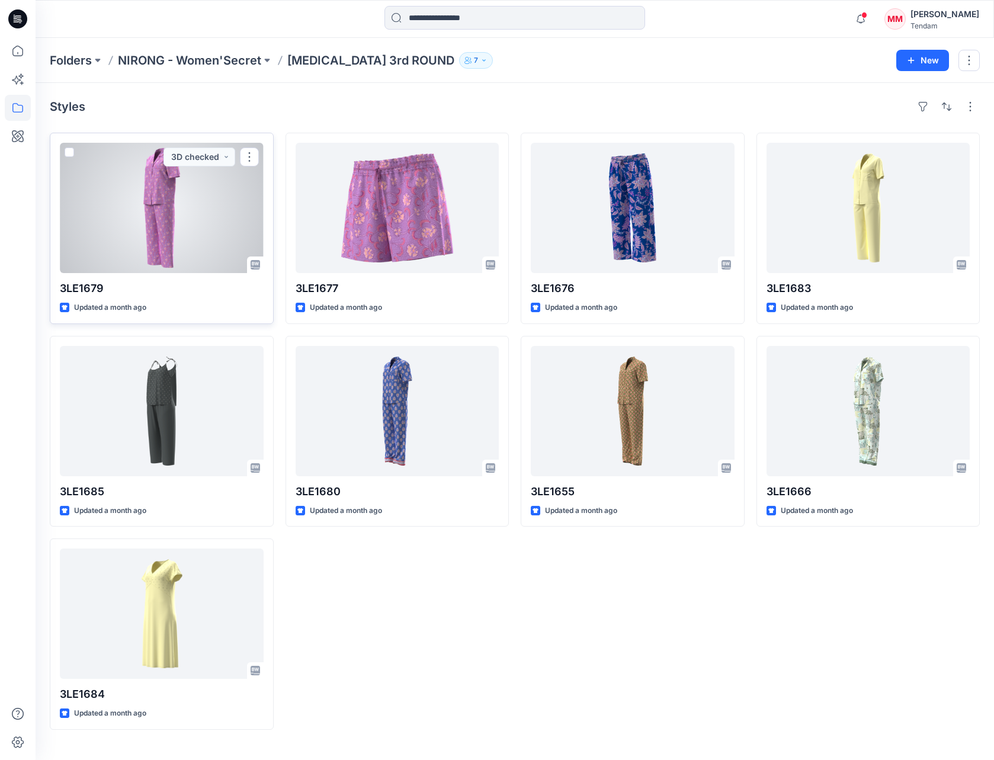
scroll to position [1, 0]
click at [187, 245] on div at bounding box center [162, 208] width 204 height 130
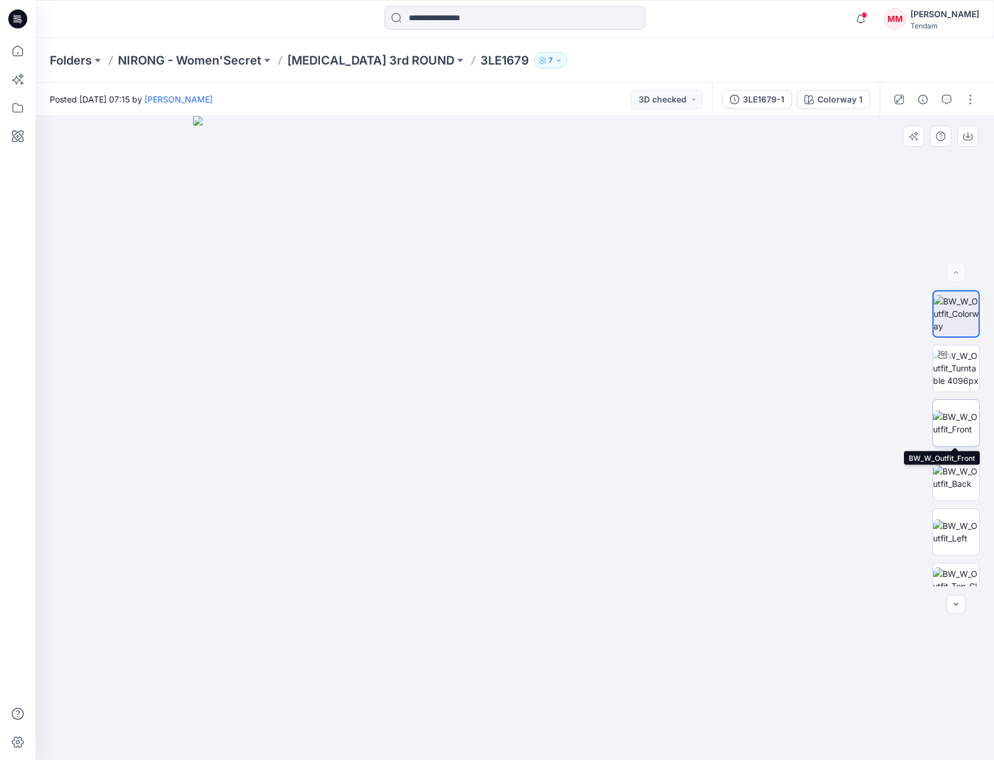
click at [962, 431] on img at bounding box center [956, 423] width 46 height 25
click at [949, 473] on img at bounding box center [956, 477] width 46 height 25
click at [952, 528] on img at bounding box center [956, 532] width 46 height 25
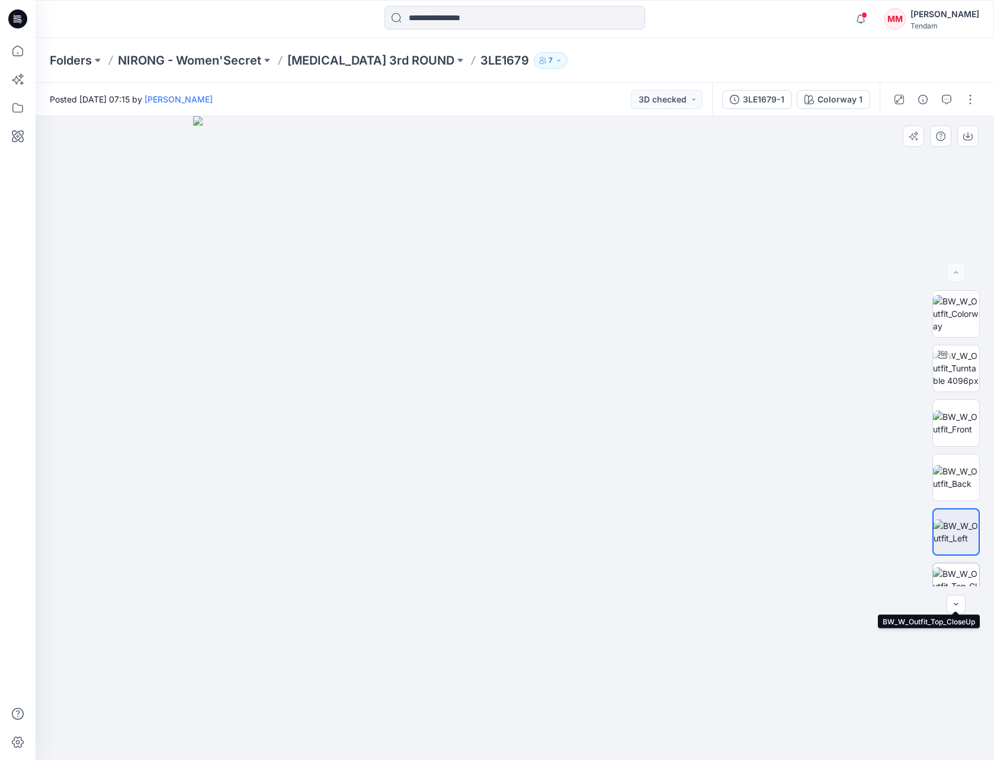
click at [958, 571] on img at bounding box center [956, 586] width 46 height 37
click at [956, 312] on img at bounding box center [956, 313] width 46 height 37
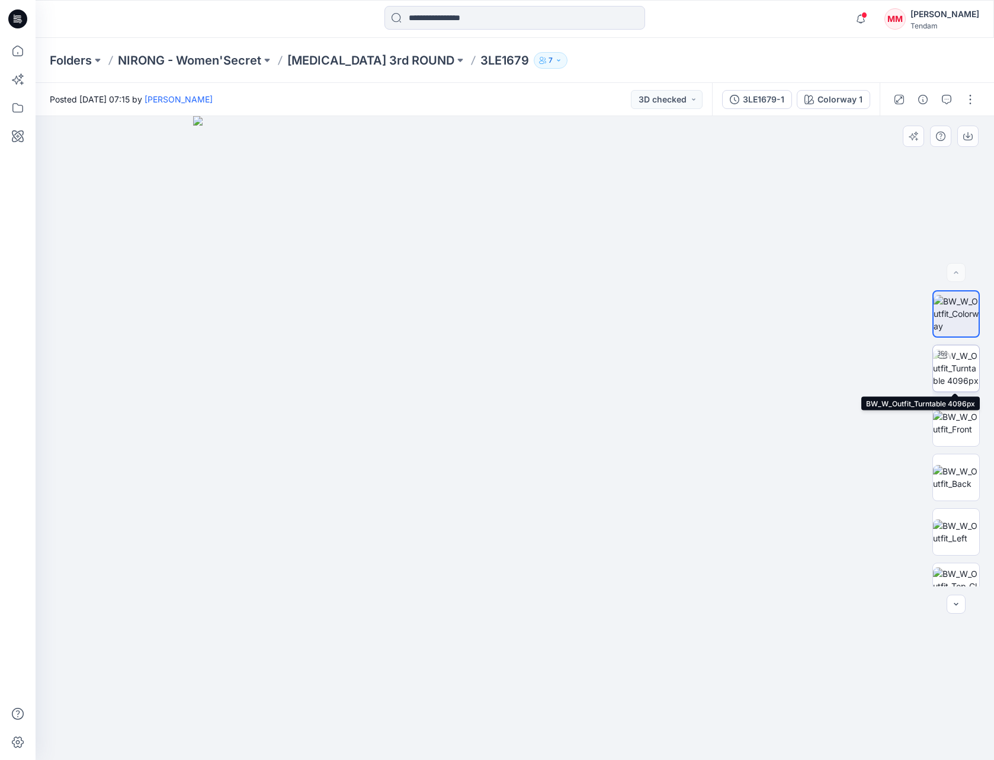
drag, startPoint x: 965, startPoint y: 374, endPoint x: 965, endPoint y: 386, distance: 12.4
click at [965, 374] on img at bounding box center [956, 368] width 46 height 37
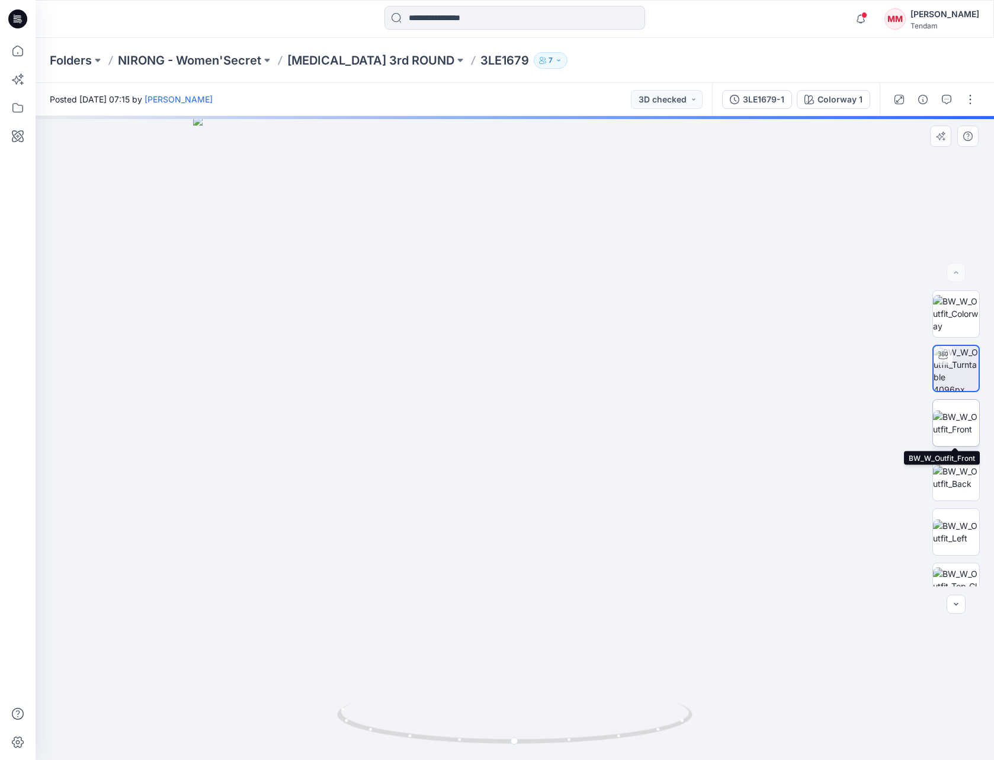
click at [956, 417] on img at bounding box center [956, 423] width 46 height 25
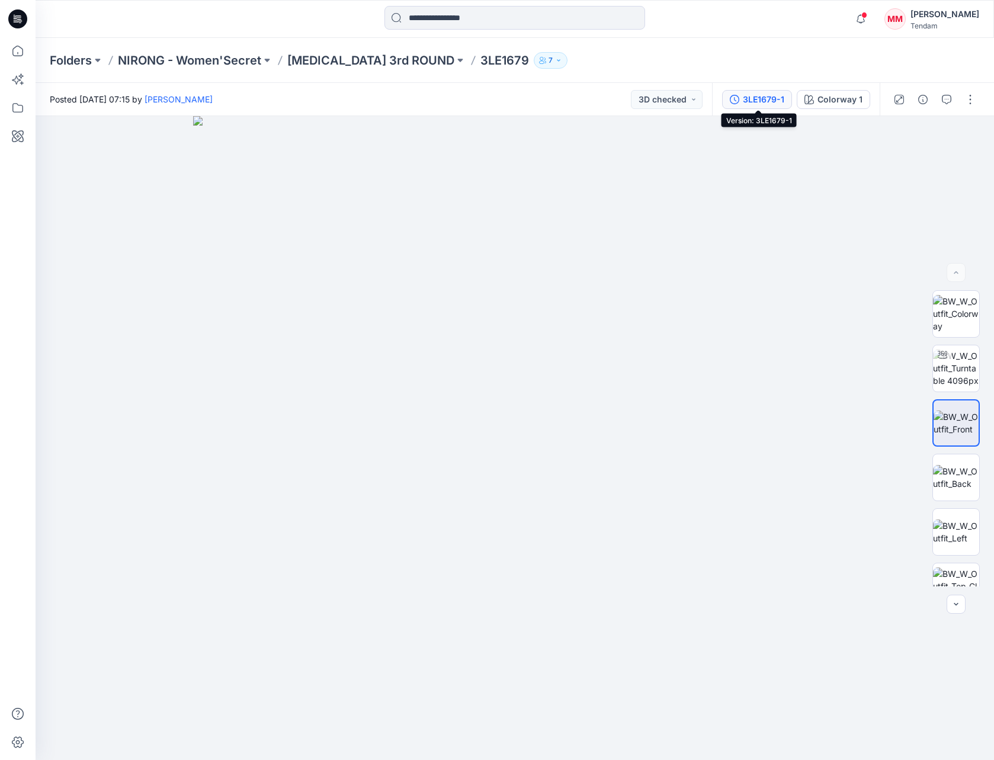
click at [757, 100] on div "3LE1679-1" at bounding box center [763, 99] width 41 height 13
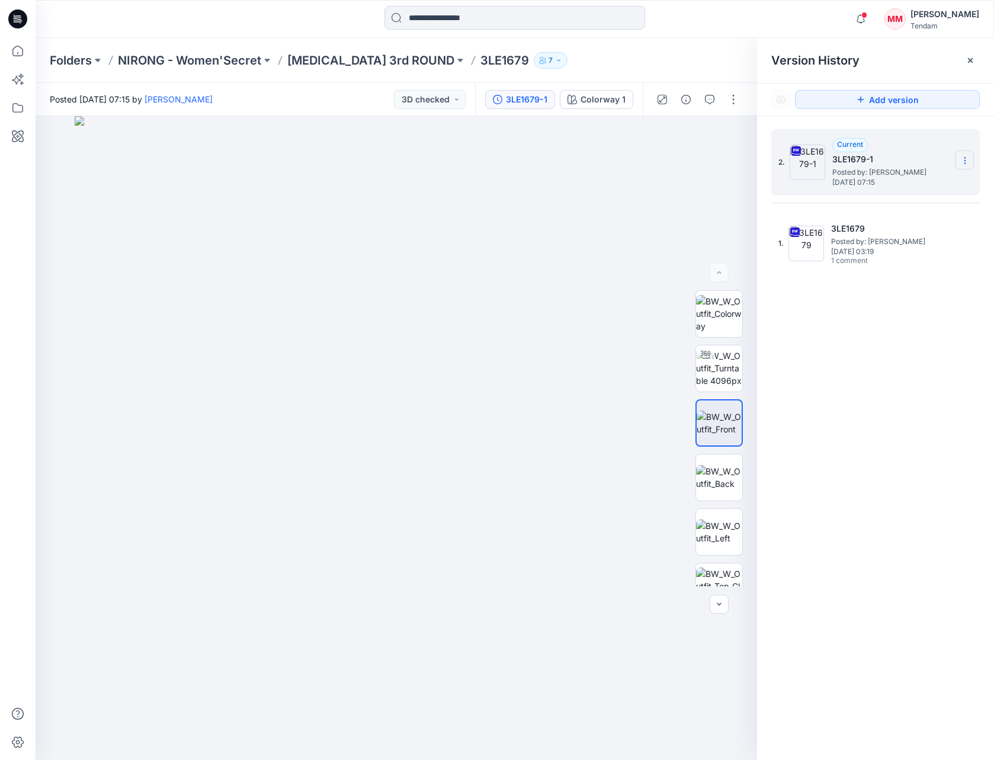
click at [965, 161] on icon at bounding box center [965, 161] width 1 height 1
click at [916, 185] on span "Download Source BW File" at bounding box center [906, 184] width 100 height 14
click at [916, 185] on span "[DATE] 07:15" at bounding box center [892, 182] width 119 height 8
click at [964, 159] on icon at bounding box center [965, 160] width 9 height 9
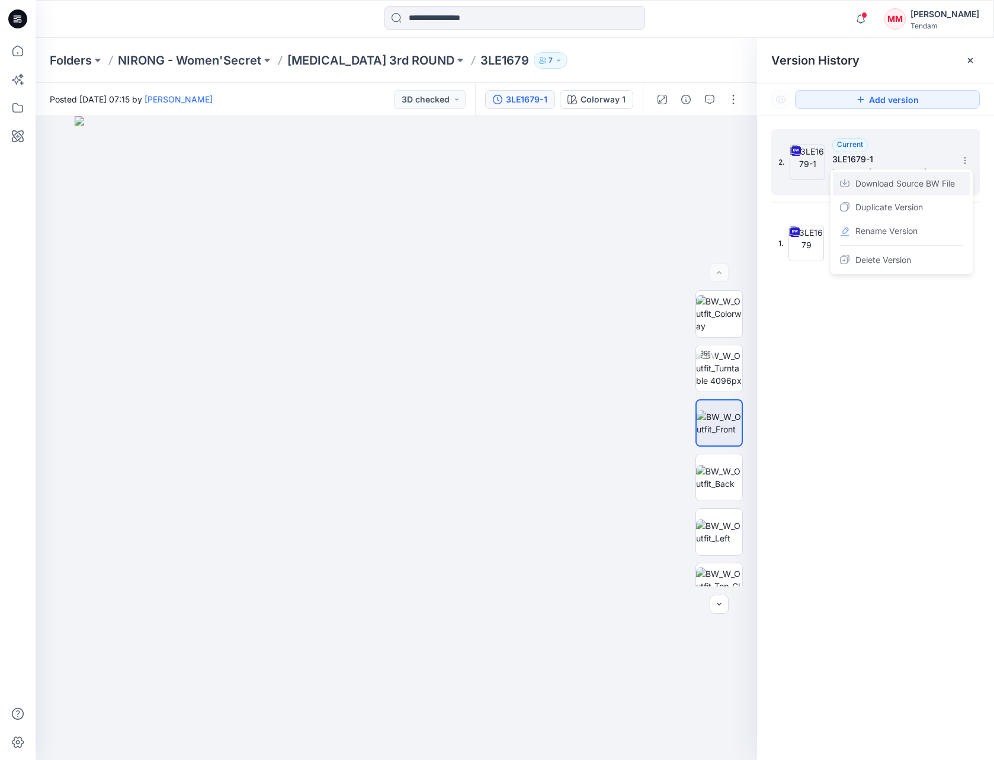
click at [874, 182] on span "Download Source BW File" at bounding box center [906, 184] width 100 height 14
click at [856, 143] on span "Current" at bounding box center [850, 144] width 26 height 9
click at [966, 159] on icon at bounding box center [965, 160] width 9 height 9
click at [878, 180] on span "Download Source BW File" at bounding box center [906, 184] width 100 height 14
click at [878, 180] on span "[DATE] 07:15" at bounding box center [892, 182] width 119 height 8
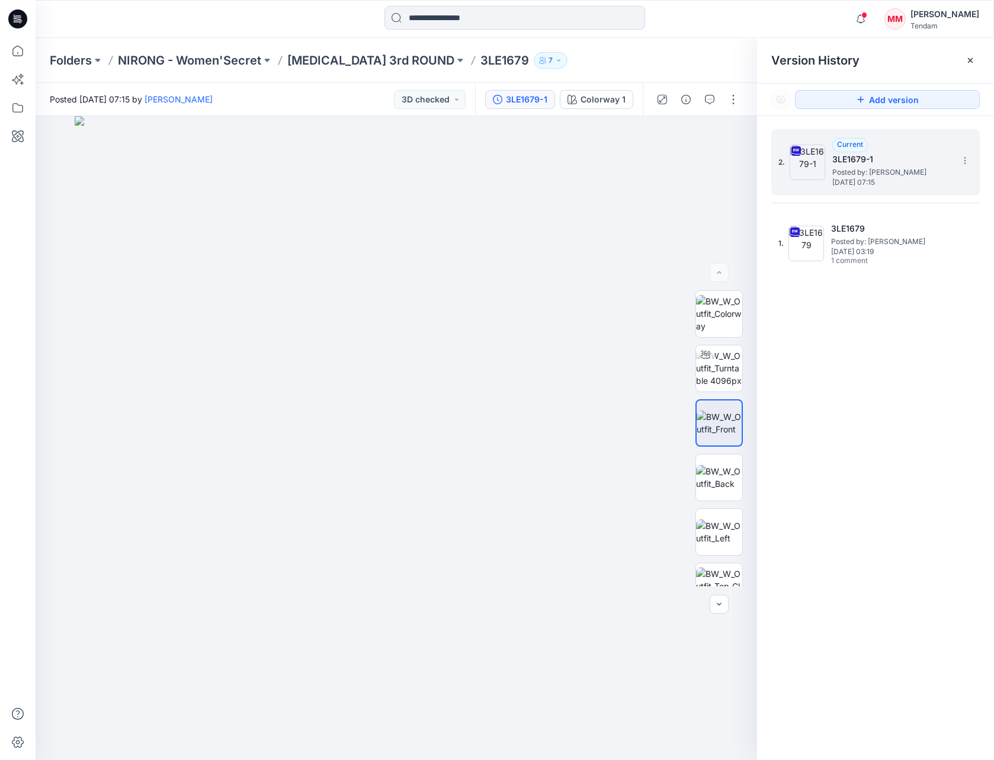
click at [878, 180] on span "[DATE] 07:15" at bounding box center [892, 182] width 119 height 8
click at [965, 162] on icon at bounding box center [965, 160] width 9 height 9
click at [841, 306] on div "2. Current 3LE1679-1 Posted by: [PERSON_NAME] [DATE] 07:15 1. 3LE1679 Posted by…" at bounding box center [875, 446] width 237 height 661
click at [709, 100] on icon "button" at bounding box center [709, 99] width 9 height 9
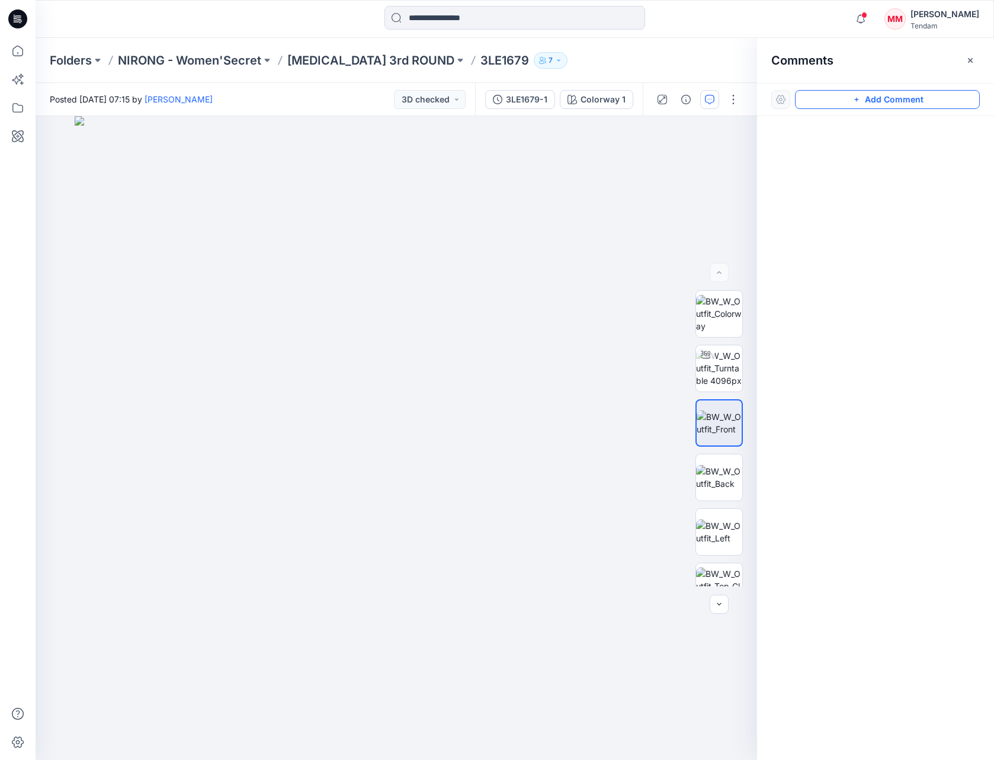
click at [859, 98] on icon "button" at bounding box center [856, 99] width 9 height 9
click at [433, 255] on div "1" at bounding box center [397, 438] width 722 height 644
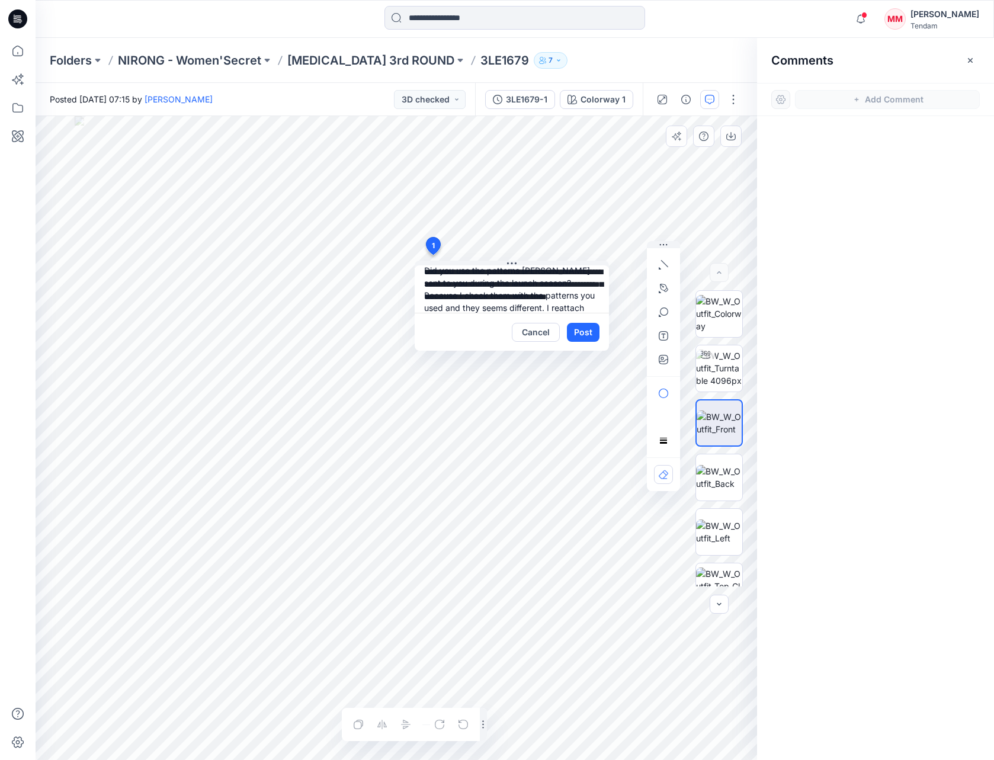
scroll to position [34, 0]
click at [484, 283] on textarea "**********" at bounding box center [512, 288] width 194 height 47
click at [584, 299] on textarea "**********" at bounding box center [512, 288] width 194 height 47
click at [588, 298] on textarea "**********" at bounding box center [512, 288] width 194 height 47
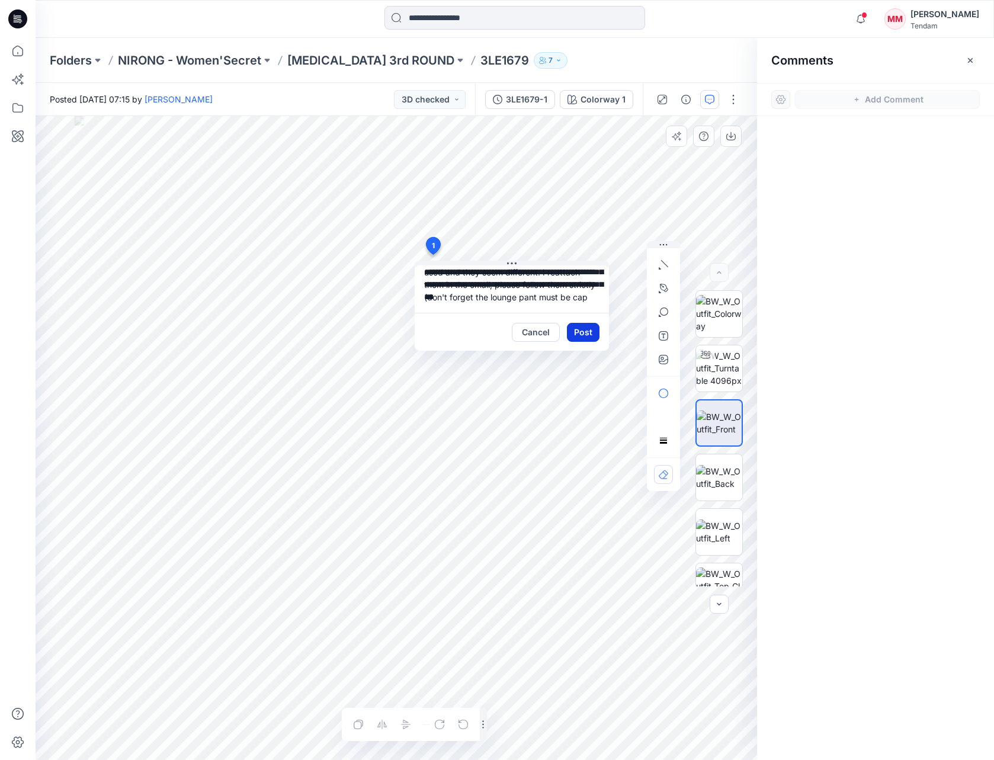
scroll to position [48, 0]
click at [453, 307] on textarea "**********" at bounding box center [512, 288] width 194 height 47
type textarea "**********"
click at [587, 329] on button "Post" at bounding box center [583, 332] width 33 height 19
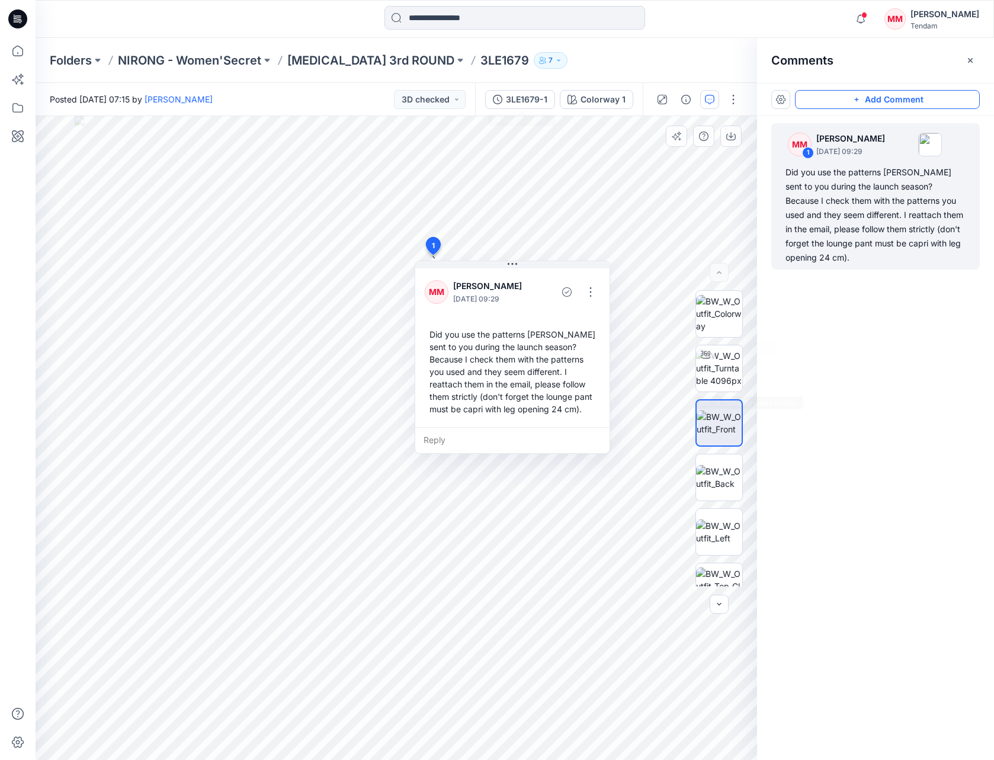
scroll to position [0, 0]
